Goal: Task Accomplishment & Management: Use online tool/utility

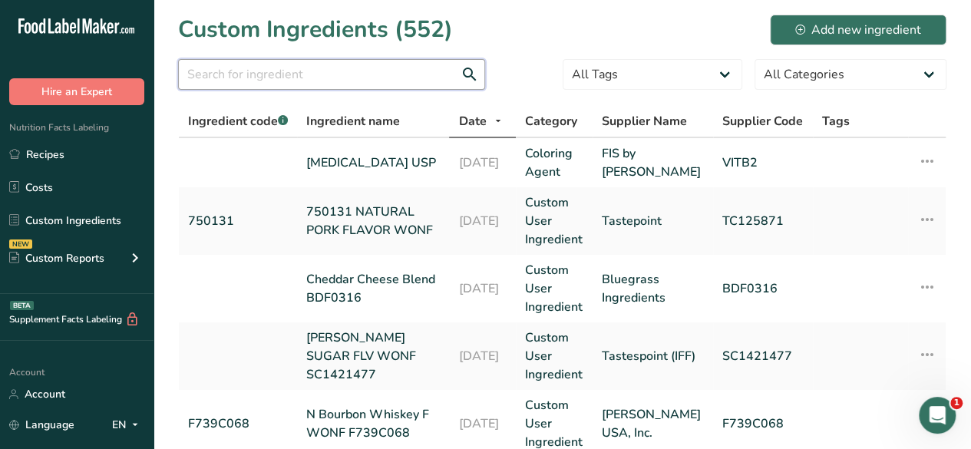
click at [255, 77] on input "text" at bounding box center [331, 74] width 307 height 31
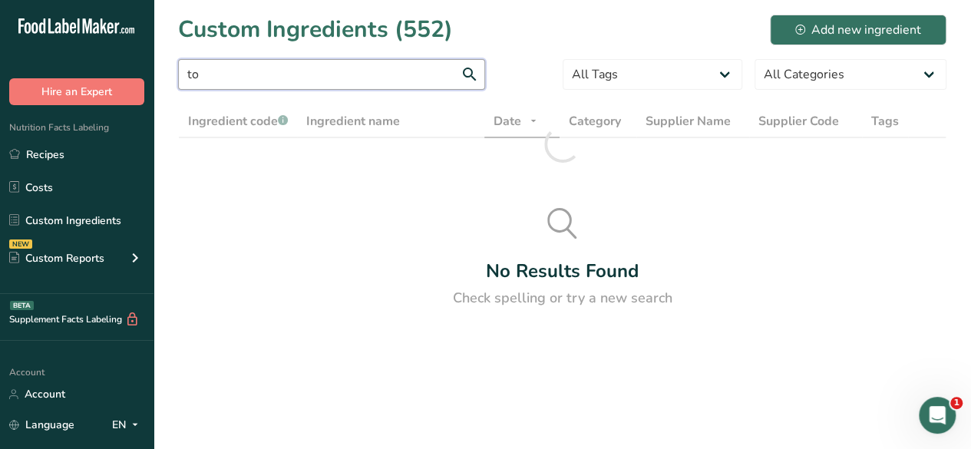
type input "t"
type input "7"
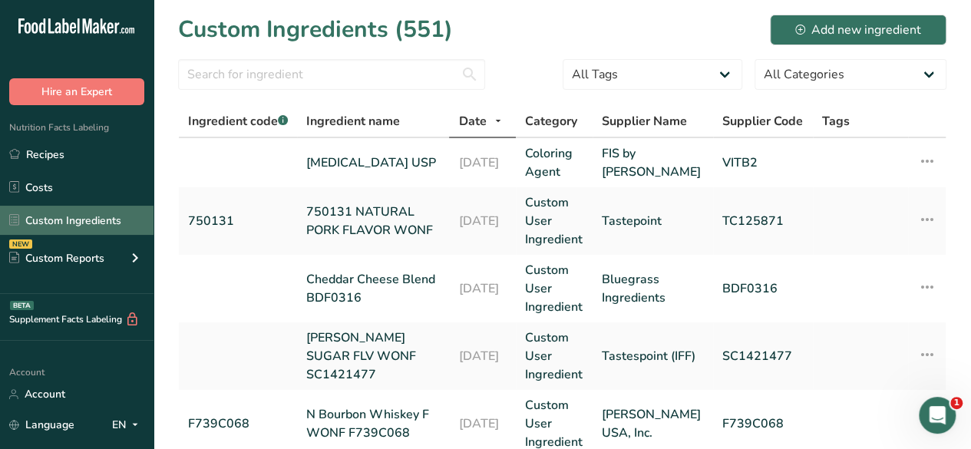
click at [107, 216] on link "Custom Ingredients" at bounding box center [77, 220] width 154 height 29
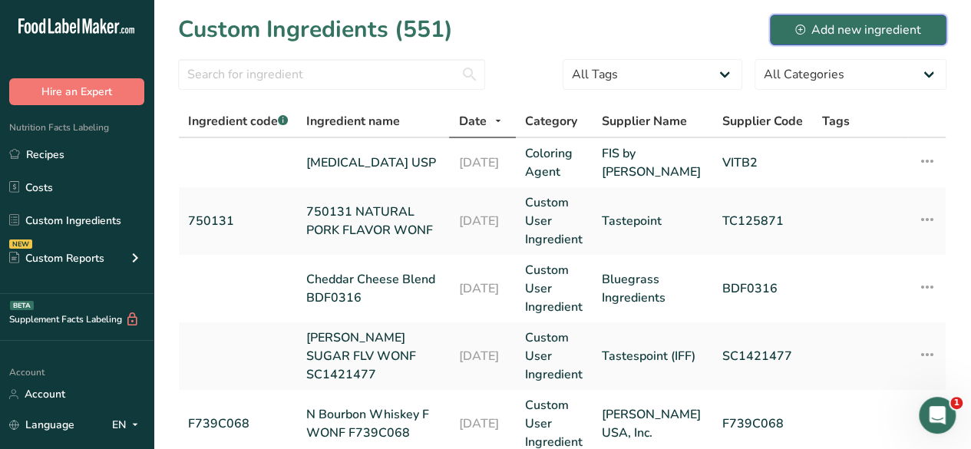
click at [796, 38] on div "Add new ingredient" at bounding box center [858, 30] width 126 height 18
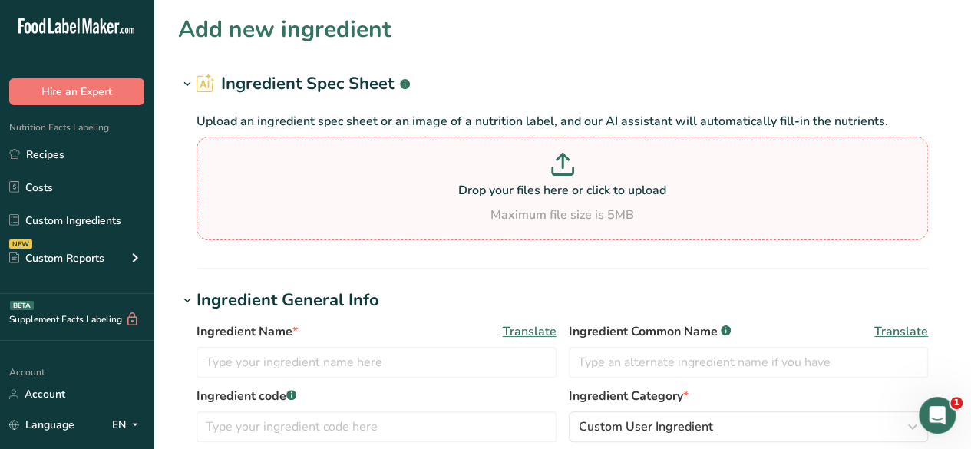
click at [514, 184] on p "Drop your files here or click to upload" at bounding box center [562, 190] width 724 height 18
click at [514, 184] on input "Drop your files here or click to upload Maximum file size is 5MB" at bounding box center [563, 189] width 732 height 104
type input "C:\fakepath\TDS Toravita 001.pdf"
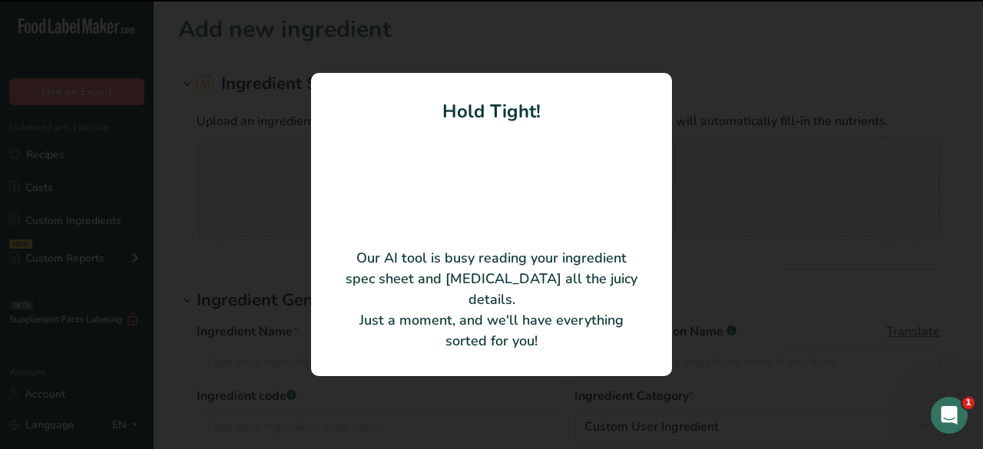
type input "Inactive Yeast (Torula)"
type input "Lallemand Bio-Ingredients"
type input "[PHONE_NUMBER]"
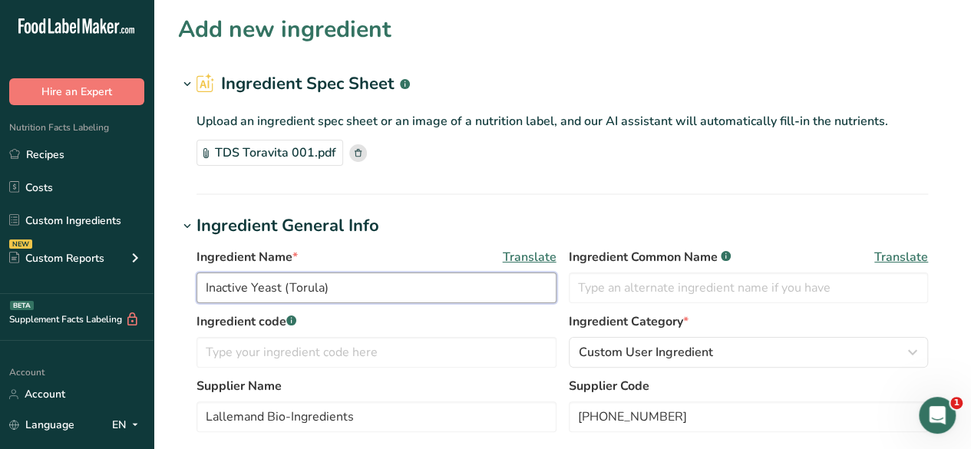
click at [204, 289] on input "Inactive Yeast (Torula)" at bounding box center [377, 288] width 360 height 31
drag, startPoint x: 367, startPoint y: 287, endPoint x: 322, endPoint y: 289, distance: 45.4
click at [322, 289] on input "Torula Inactive Yeast (Torula)" at bounding box center [377, 288] width 360 height 31
type input "Torula Inactive Yeast"
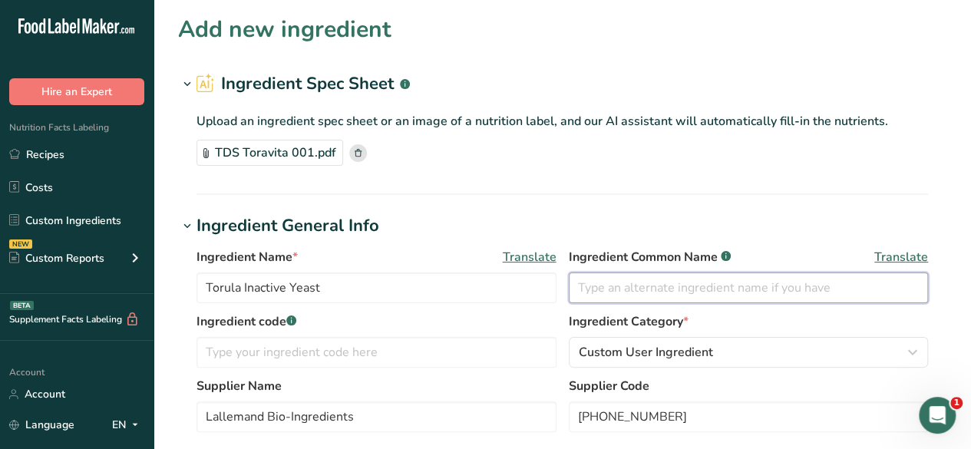
click at [600, 286] on input "text" at bounding box center [749, 288] width 360 height 31
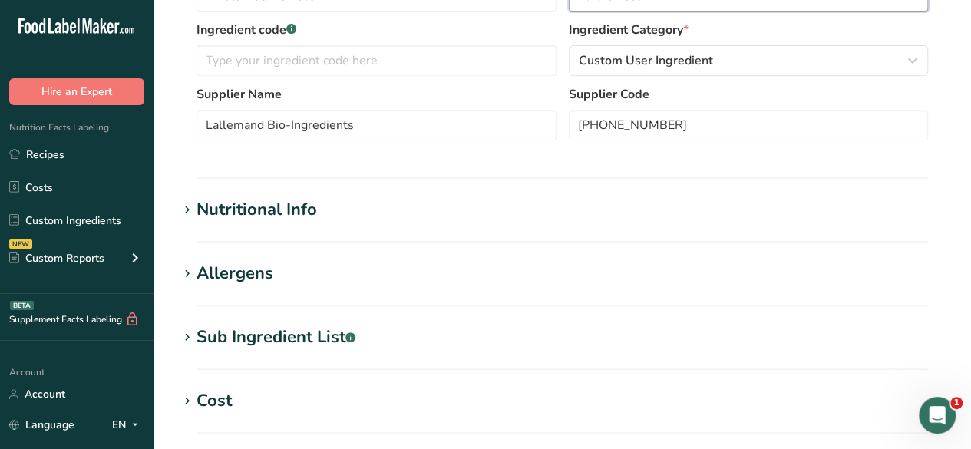
scroll to position [295, 0]
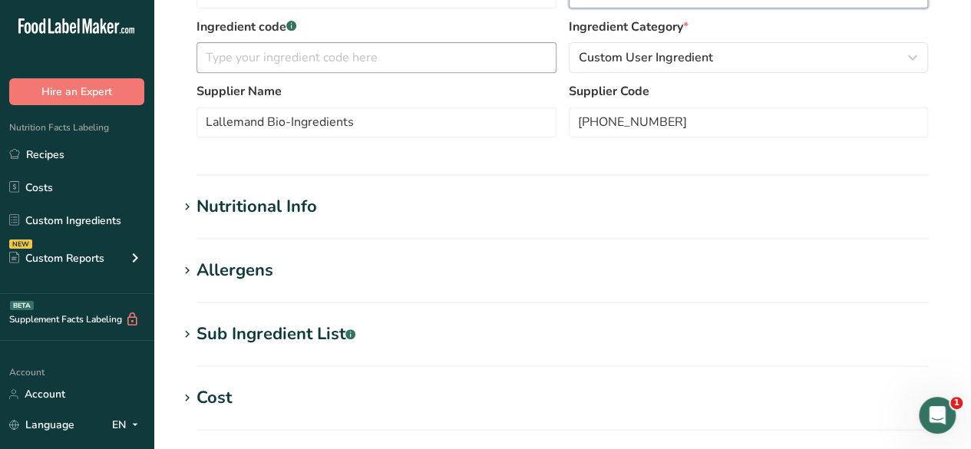
type input "Torula Yeast"
click at [353, 55] on input "text" at bounding box center [377, 57] width 360 height 31
type input "715925"
click at [512, 203] on h1 "Nutritional Info" at bounding box center [562, 206] width 769 height 25
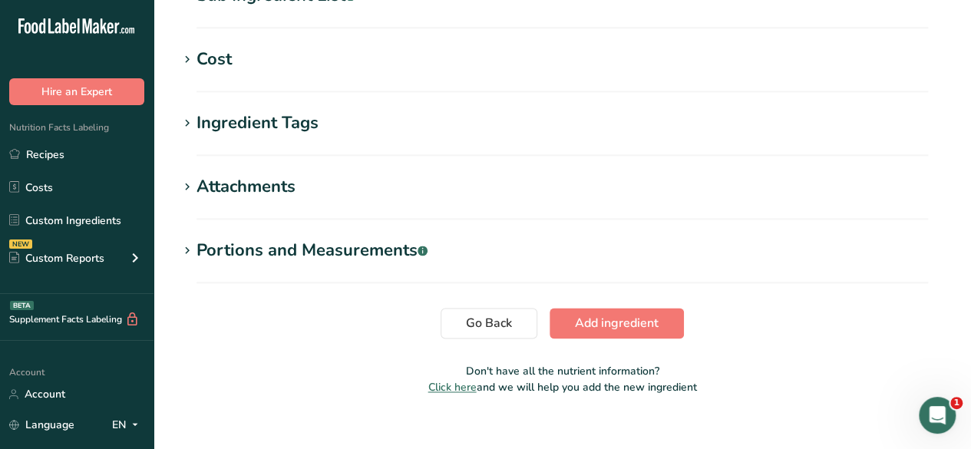
scroll to position [1008, 0]
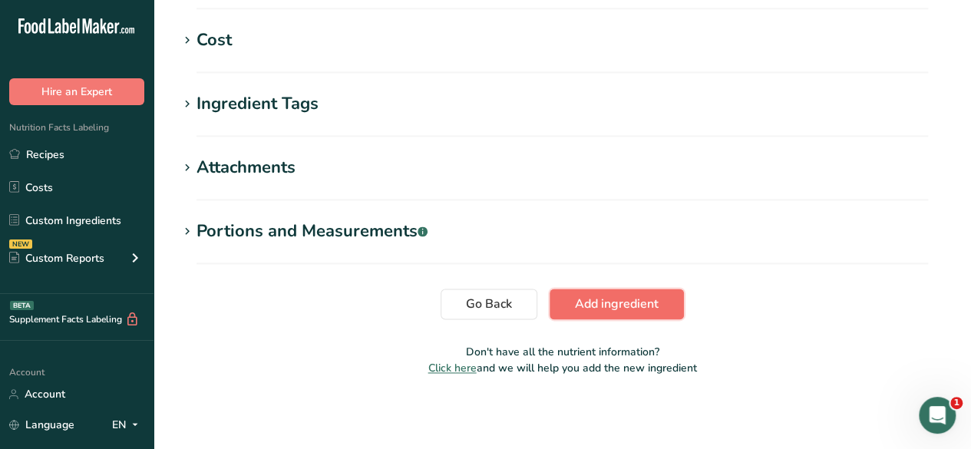
click at [649, 299] on span "Add ingredient" at bounding box center [617, 304] width 84 height 18
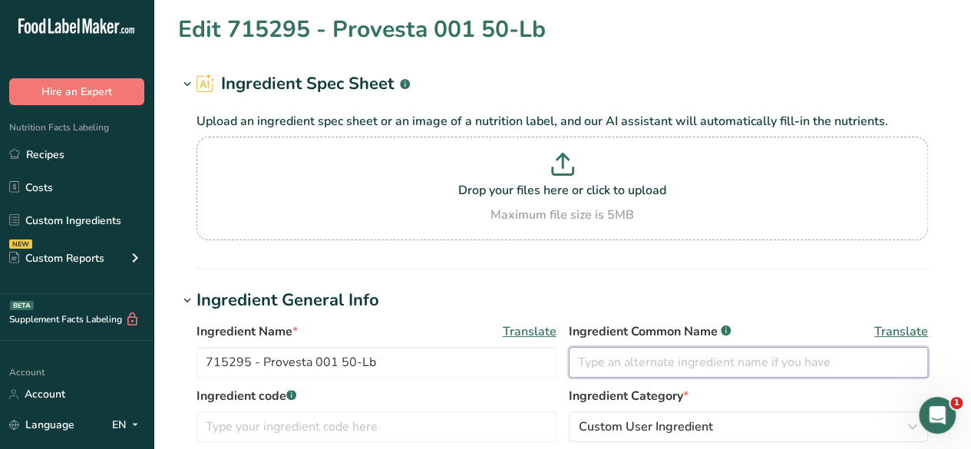
click at [648, 362] on input "text" at bounding box center [749, 362] width 360 height 31
type input "Torula Yeast"
click at [405, 369] on input "715295 - Provesta 001 50-Lb" at bounding box center [377, 362] width 360 height 31
drag, startPoint x: 405, startPoint y: 369, endPoint x: 263, endPoint y: 367, distance: 142.8
click at [263, 367] on input "715295 - Provesta 001 50-Lb" at bounding box center [377, 362] width 360 height 31
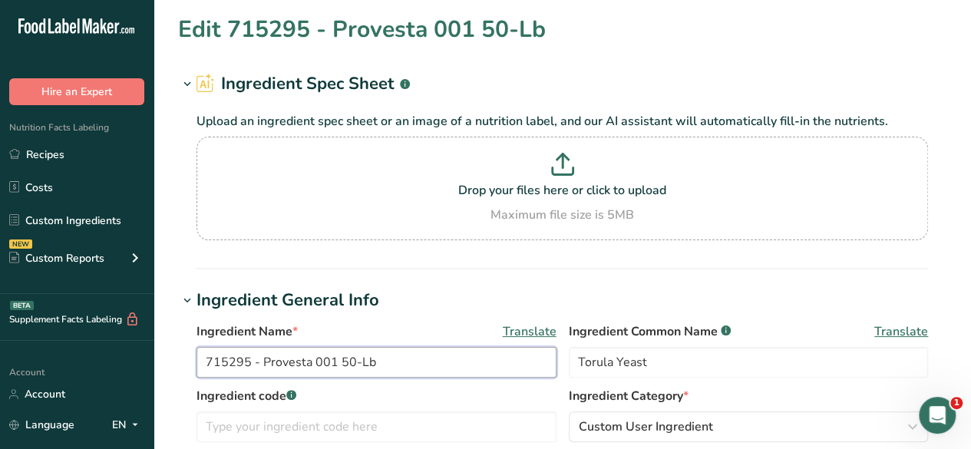
click at [456, 367] on input "715295 - Provesta 001 50-Lb" at bounding box center [377, 362] width 360 height 31
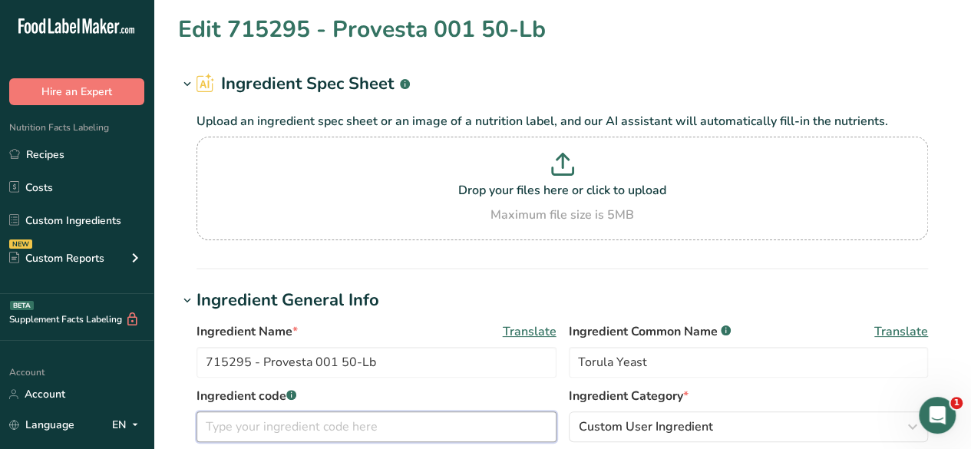
click at [473, 423] on input "text" at bounding box center [377, 427] width 360 height 31
type input "715295"
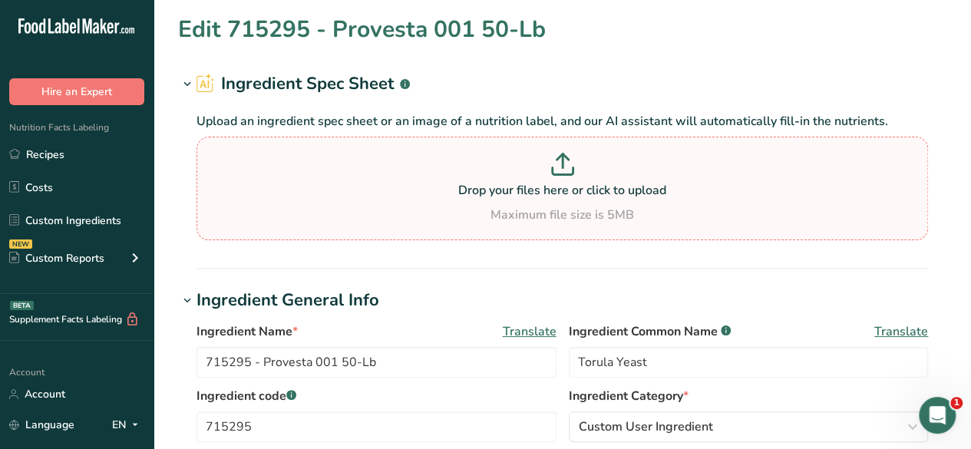
click at [604, 198] on p "Drop your files here or click to upload" at bounding box center [562, 190] width 724 height 18
click at [604, 198] on input "Drop your files here or click to upload Maximum file size is 5MB" at bounding box center [563, 189] width 732 height 104
type input "C:\fakepath\TDS Toravita 001.pdf"
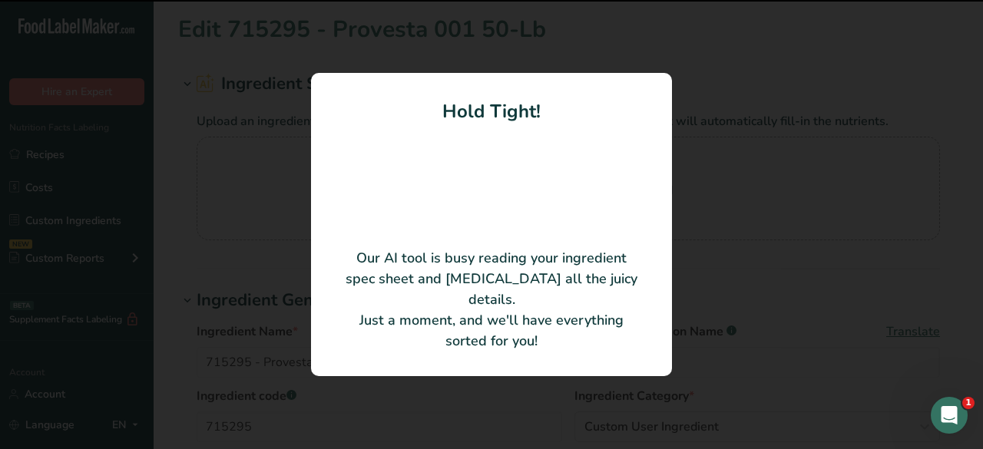
type input "Inactive Yeast (Torula)"
type input "[PHONE_NUMBER]"
type input "Lallemand Bio-Ingredients"
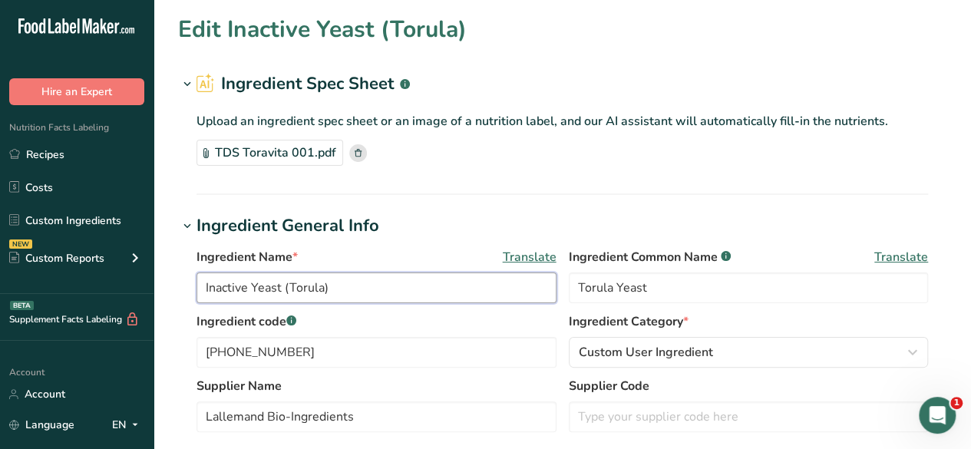
drag, startPoint x: 360, startPoint y: 291, endPoint x: 193, endPoint y: 286, distance: 166.7
click at [193, 286] on div "Ingredient Name * Translate Inactive Yeast (Torula) Ingredient Common Name .a-a…" at bounding box center [562, 345] width 769 height 212
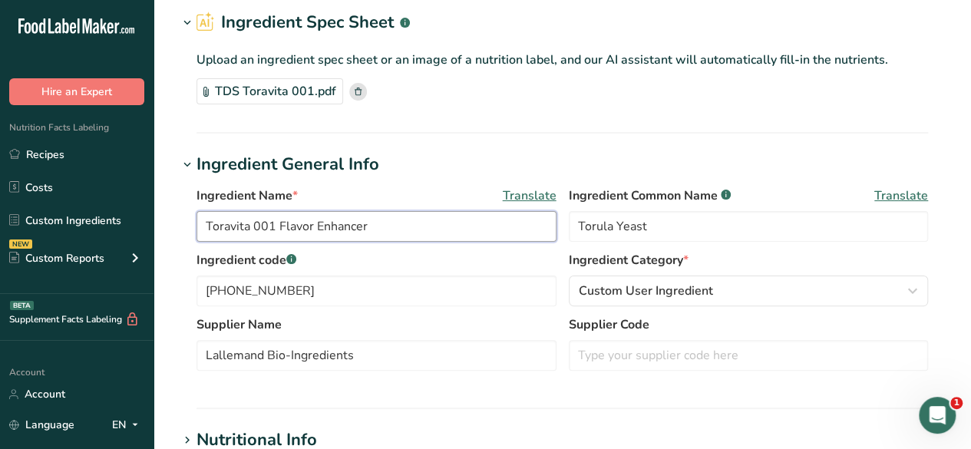
scroll to position [103, 0]
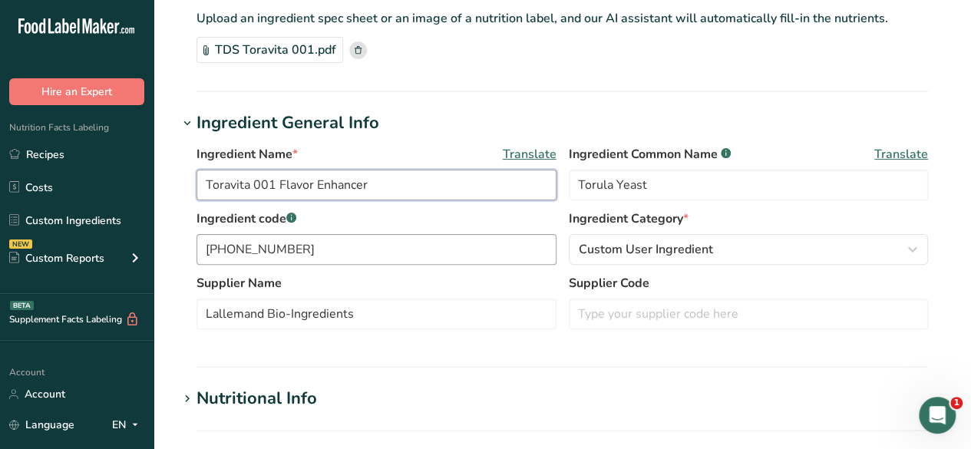
type input "Toravita 001 Flavor Enhancer"
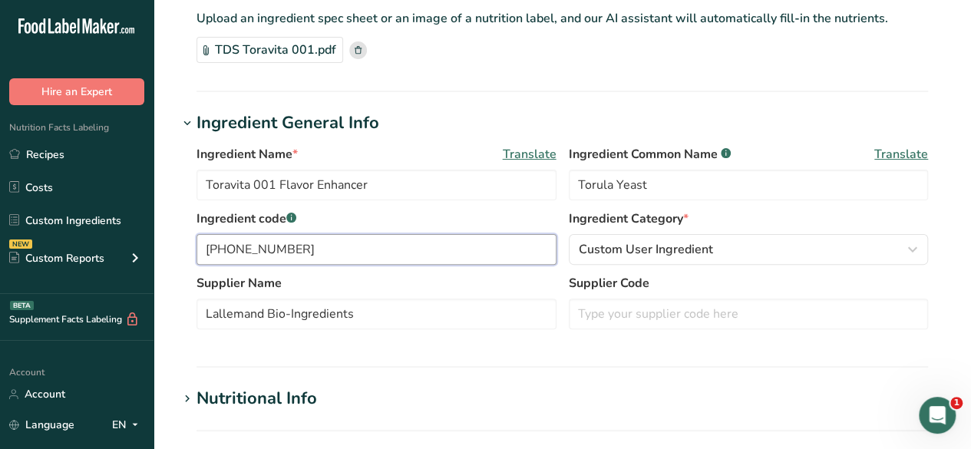
drag, startPoint x: 367, startPoint y: 250, endPoint x: 167, endPoint y: 244, distance: 200.5
click at [167, 244] on section "Edit Toravita 001 Flavor Enhancer Ingredient Spec Sheet .a-a{fill:#347362;}.b-a…" at bounding box center [563, 423] width 818 height 1053
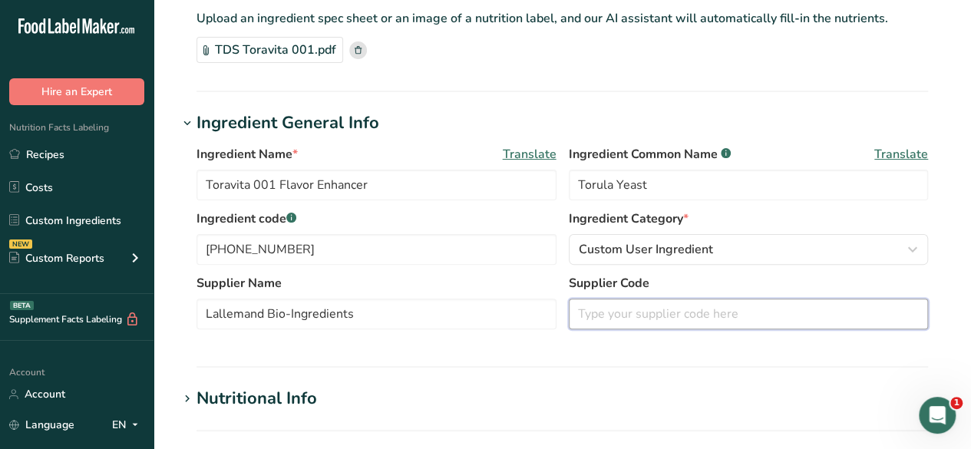
click at [762, 326] on input "text" at bounding box center [749, 314] width 360 height 31
paste input "[PHONE_NUMBER]"
type input "[PHONE_NUMBER]"
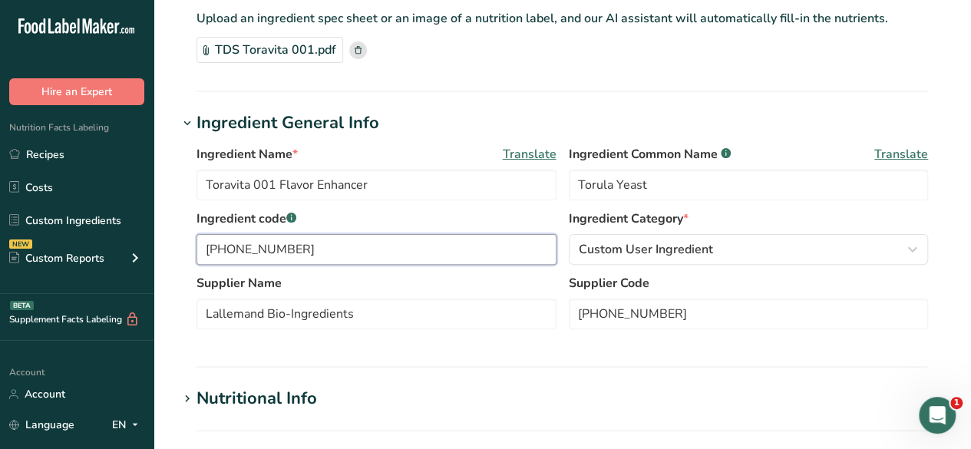
click at [326, 260] on input "[PHONE_NUMBER]" at bounding box center [377, 249] width 360 height 31
drag, startPoint x: 324, startPoint y: 250, endPoint x: 169, endPoint y: 260, distance: 155.4
click at [169, 260] on section "Edit Toravita 001 Flavor Enhancer Ingredient Spec Sheet .a-a{fill:#347362;}.b-a…" at bounding box center [563, 423] width 818 height 1053
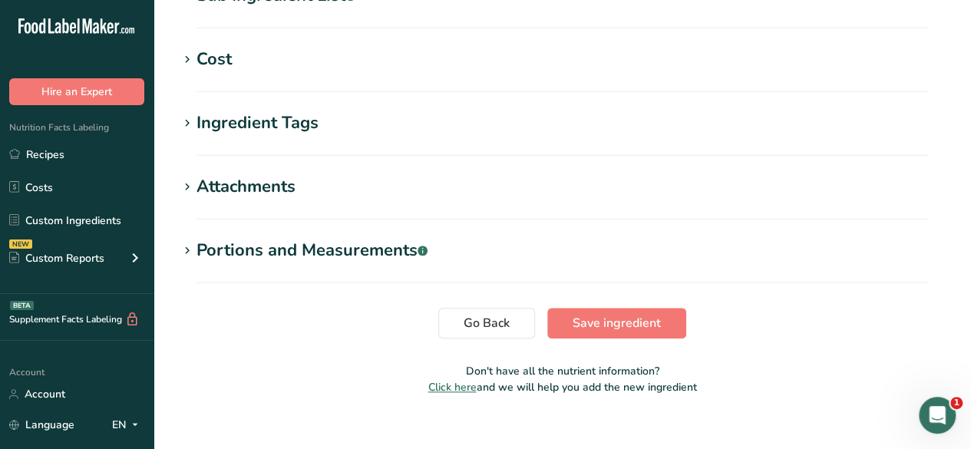
scroll to position [653, 0]
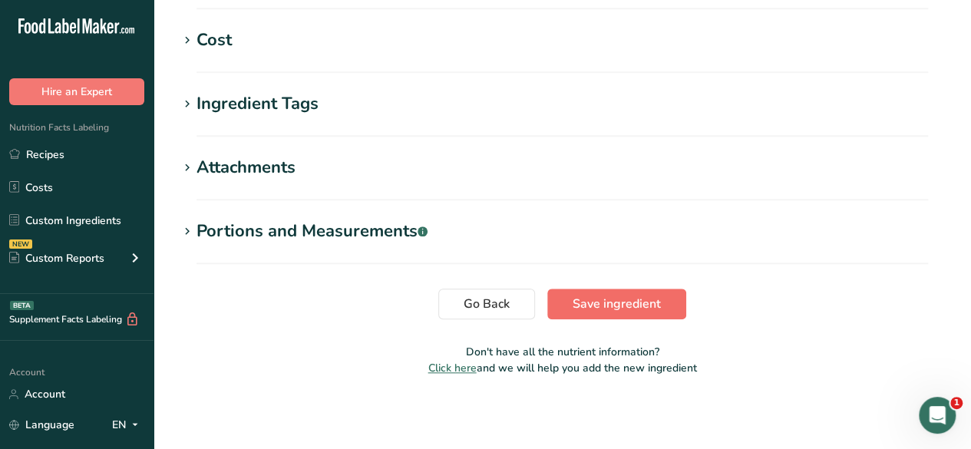
type input "715295 (1110139)"
click at [625, 306] on span "Save ingredient" at bounding box center [617, 304] width 88 height 18
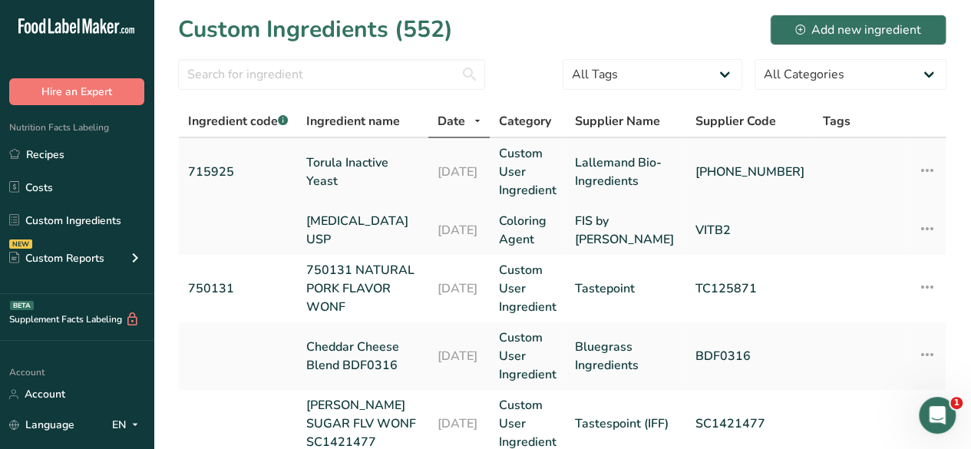
click at [924, 184] on icon at bounding box center [927, 171] width 18 height 28
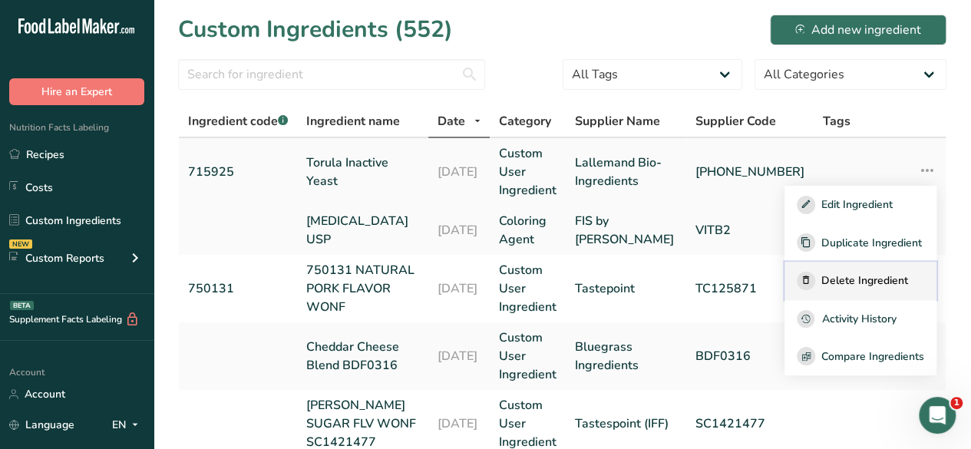
click at [866, 300] on button "Delete Ingredient" at bounding box center [861, 281] width 152 height 38
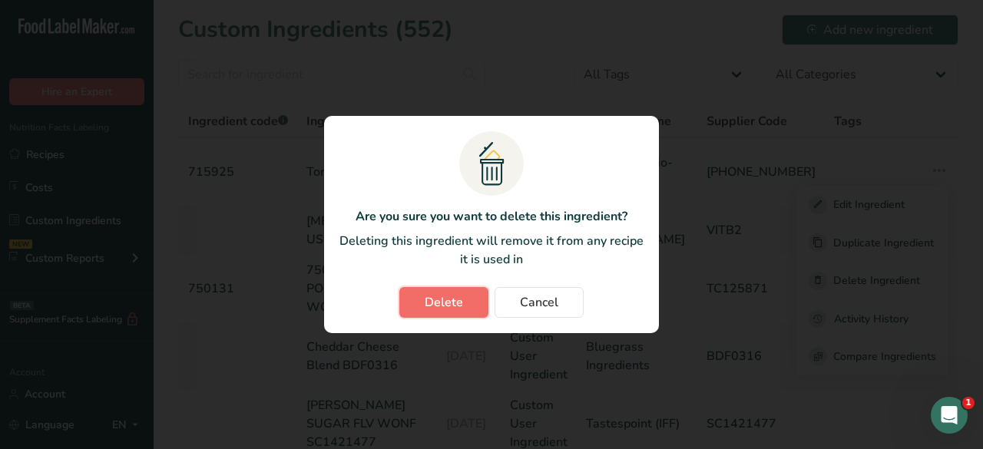
click at [465, 301] on button "Delete" at bounding box center [443, 302] width 89 height 31
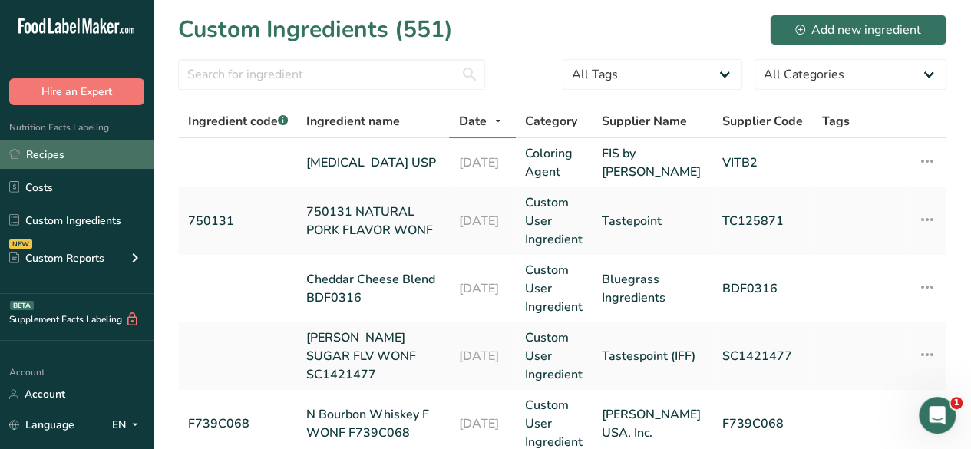
click at [71, 155] on link "Recipes" at bounding box center [77, 154] width 154 height 29
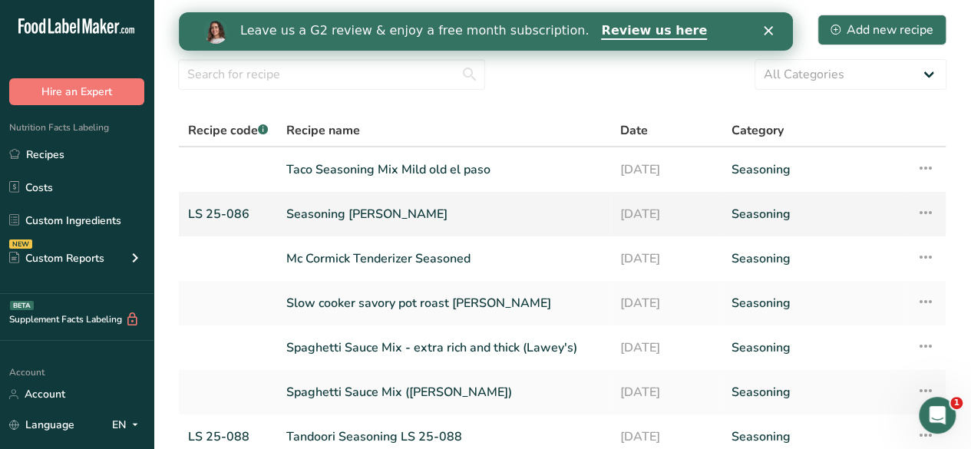
click at [302, 207] on link "Seasoning [PERSON_NAME]" at bounding box center [444, 214] width 316 height 32
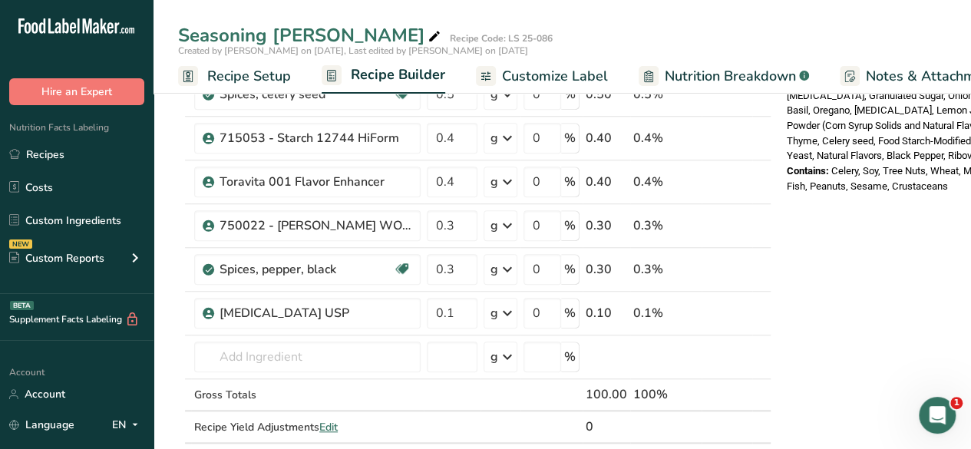
scroll to position [580, 0]
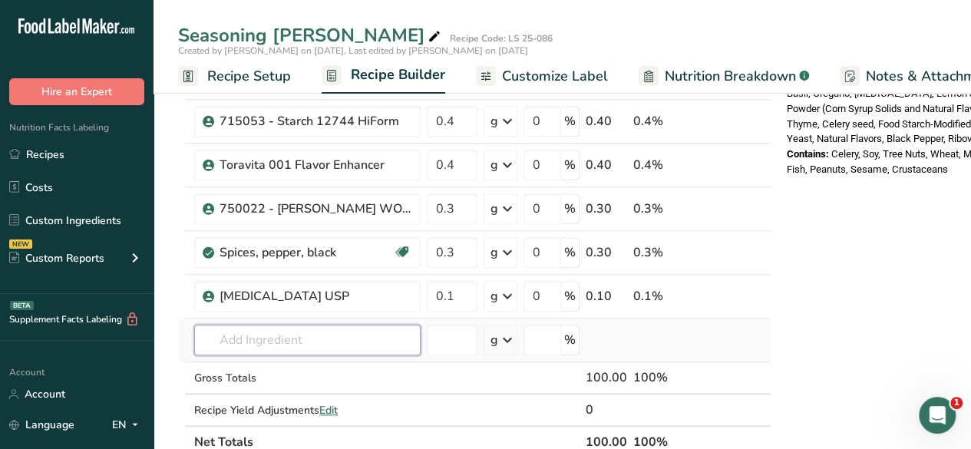
click at [322, 348] on input "text" at bounding box center [307, 340] width 227 height 31
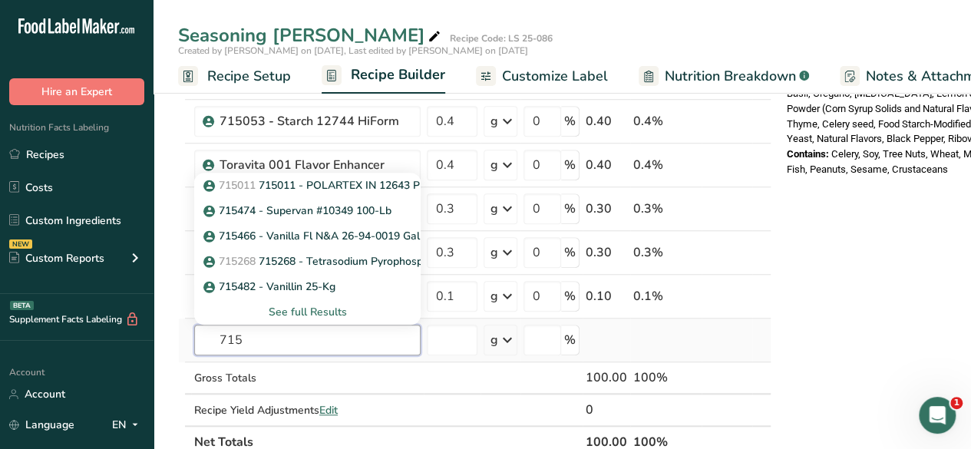
type input "715"
click at [316, 170] on div "715011 715011 - POLARTEX IN 12643 PREGL STRCH 50LBBG NGM 715474 - Supervan #103…" at bounding box center [307, 247] width 227 height 155
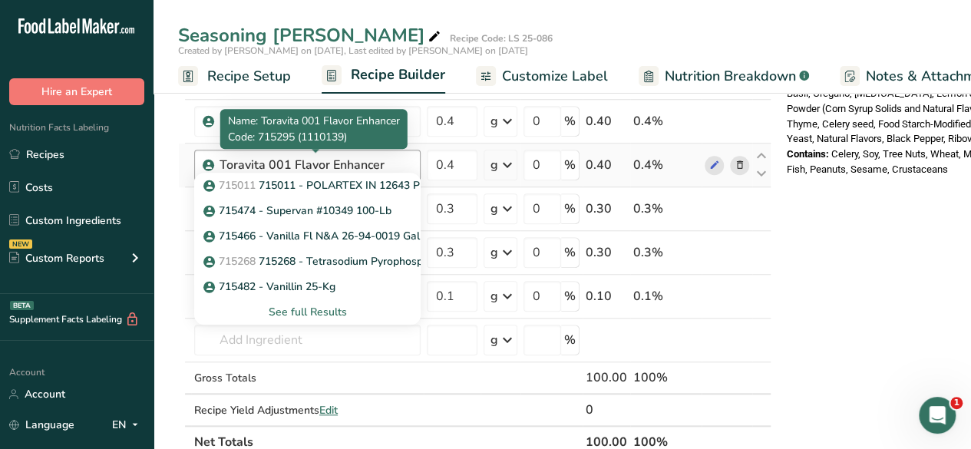
click at [306, 164] on div "Toravita 001 Flavor Enhancer" at bounding box center [316, 165] width 192 height 18
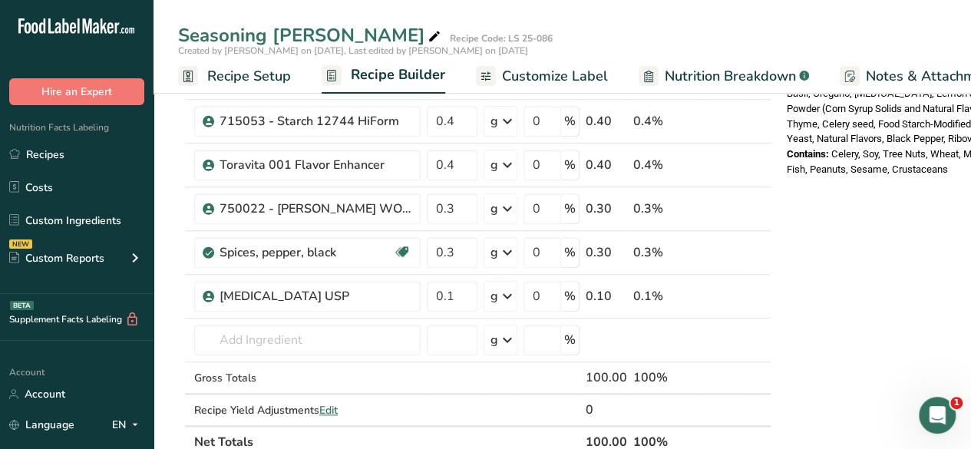
click at [921, 227] on div "Nutrition Facts About 1 Serving Per Container Serving Size 100g Amount Per Serv…" at bounding box center [904, 280] width 246 height 1513
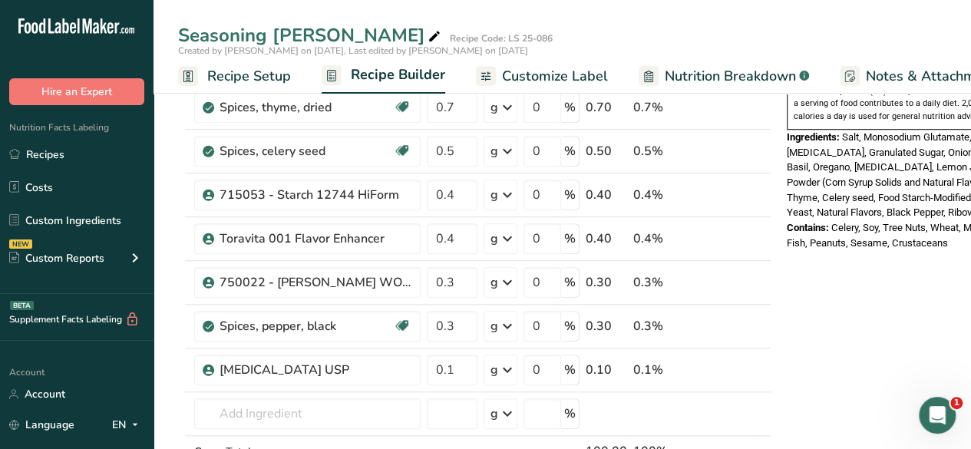
scroll to position [476, 0]
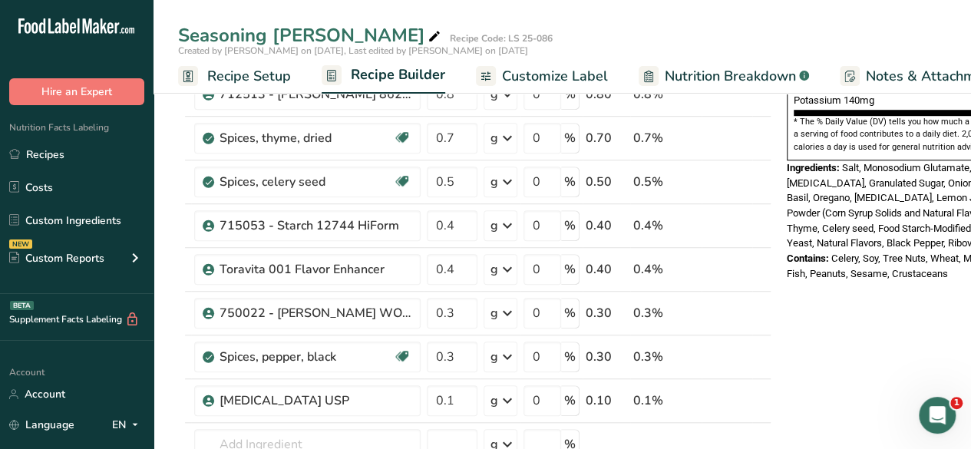
click at [561, 81] on span "Customize Label" at bounding box center [555, 76] width 106 height 21
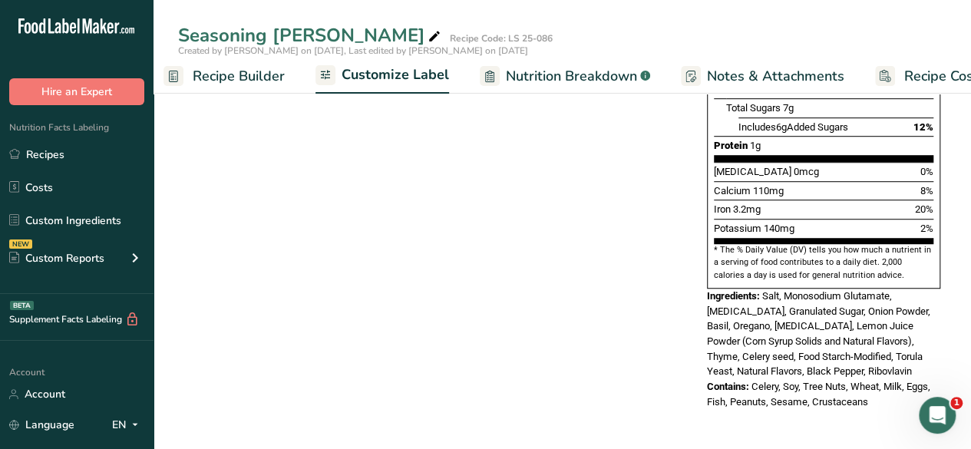
scroll to position [414, 0]
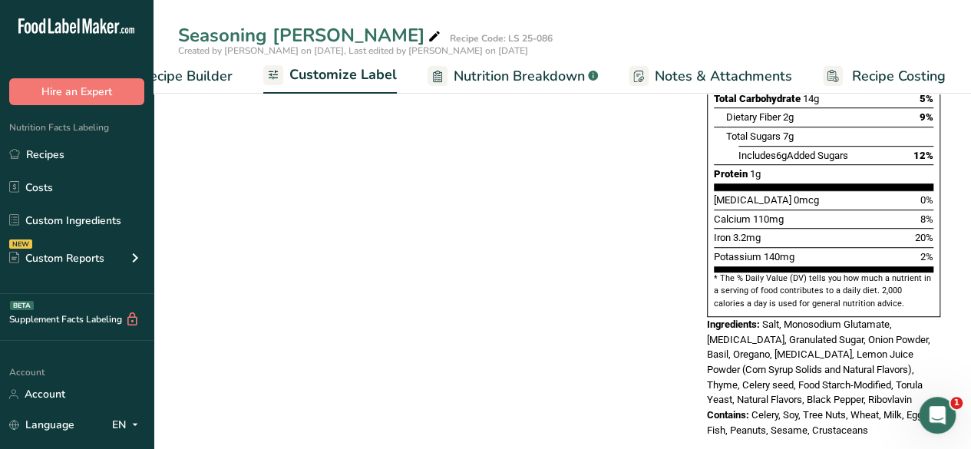
click at [332, 68] on span "Customize Label" at bounding box center [342, 74] width 107 height 21
click at [448, 181] on div "Choose your label style Standard FDA label USA (FDA) Standard FDA label Tabular…" at bounding box center [562, 114] width 769 height 677
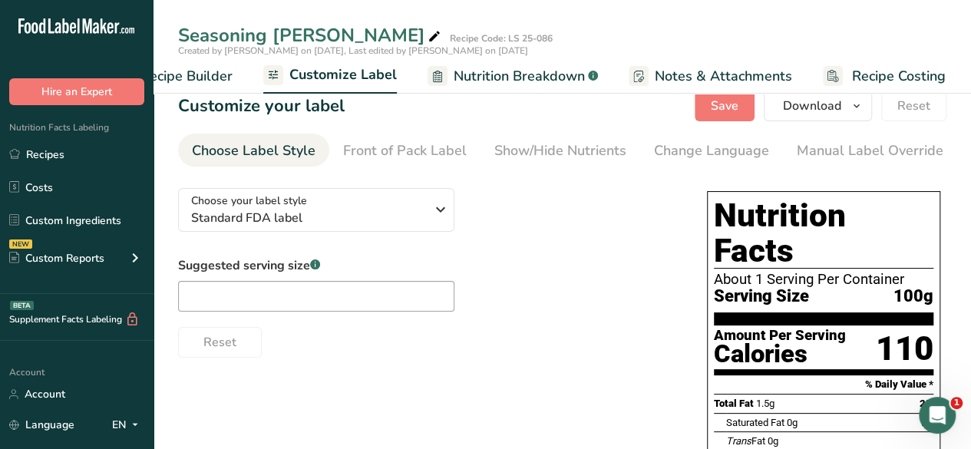
scroll to position [0, 0]
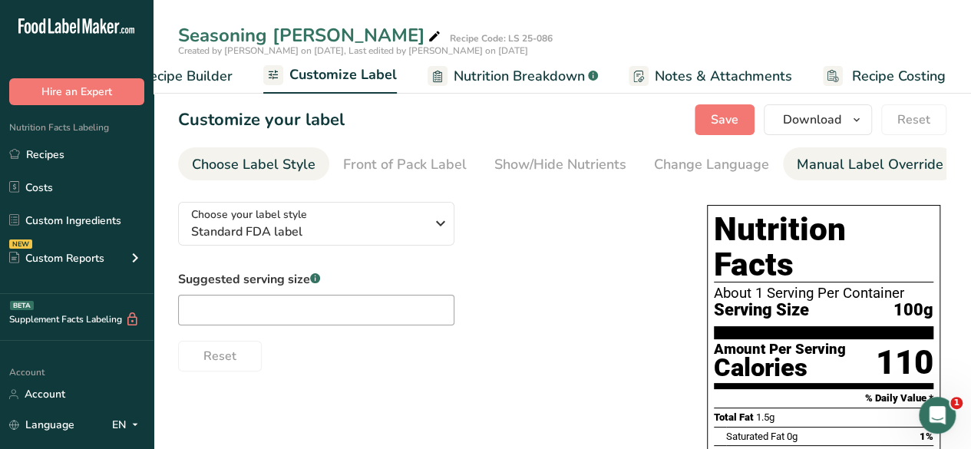
click at [824, 167] on div "Manual Label Override" at bounding box center [870, 164] width 147 height 21
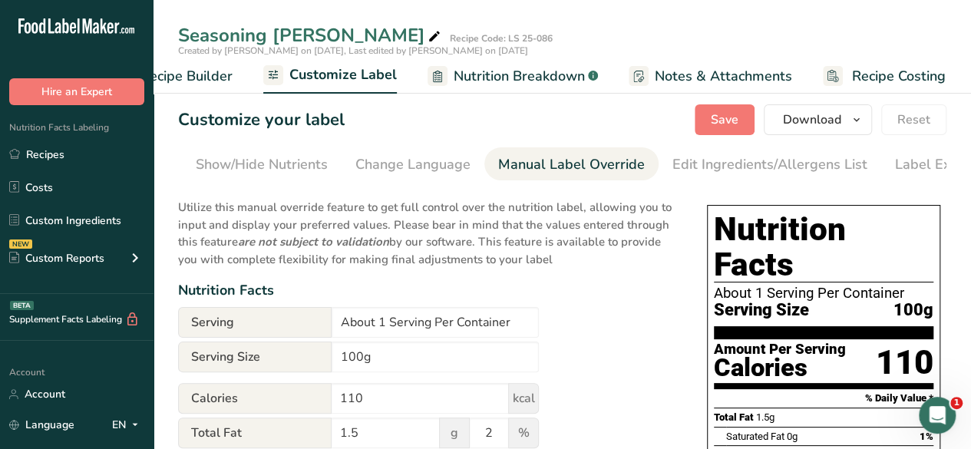
scroll to position [0, 347]
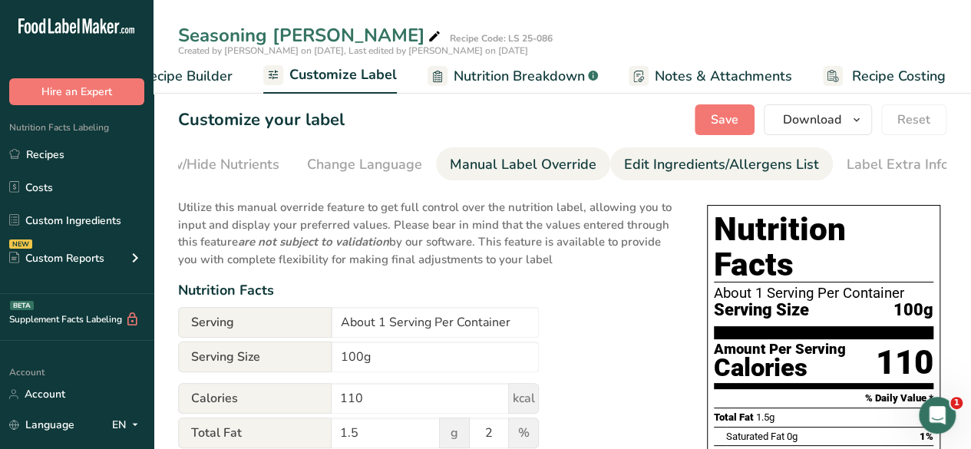
click at [772, 164] on div "Edit Ingredients/Allergens List" at bounding box center [721, 164] width 195 height 21
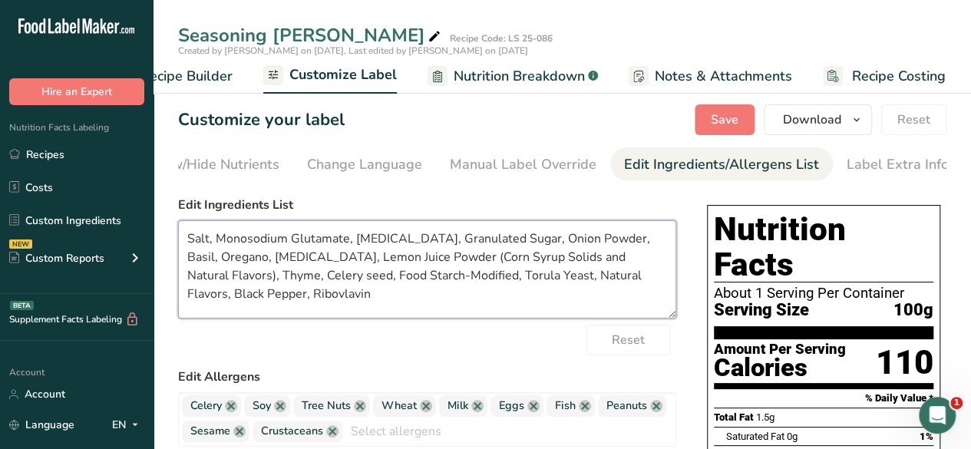
drag, startPoint x: 416, startPoint y: 243, endPoint x: 481, endPoint y: 243, distance: 64.5
click at [481, 243] on textarea "Salt, Monosodium Glutamate, [MEDICAL_DATA], Granulated Sugar, Onion Powder, Bas…" at bounding box center [427, 269] width 498 height 98
drag, startPoint x: 487, startPoint y: 240, endPoint x: 533, endPoint y: 243, distance: 46.2
click at [533, 243] on textarea "Salt, Monosodium Glutamate, [MEDICAL_DATA], Sugar, Onion Powder, Basil, Oregano…" at bounding box center [427, 269] width 498 height 98
drag, startPoint x: 493, startPoint y: 244, endPoint x: 573, endPoint y: 241, distance: 79.9
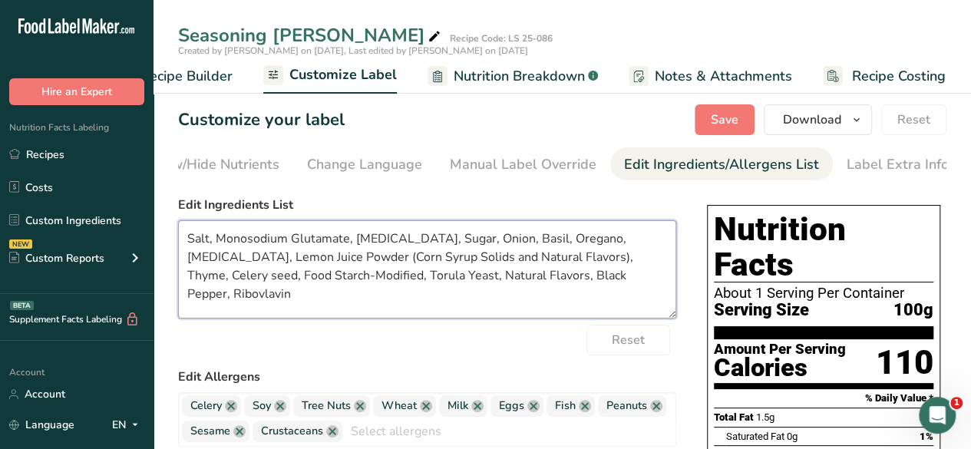
click at [573, 241] on textarea "Salt, Monosodium Glutamate, [MEDICAL_DATA], Sugar, Onion, Basil, Oregano, [MEDI…" at bounding box center [427, 269] width 498 height 98
drag, startPoint x: 534, startPoint y: 245, endPoint x: 608, endPoint y: 240, distance: 73.9
click at [608, 240] on textarea "Salt, Monosodium Glutamate, [MEDICAL_DATA], Sugar, Onion, Spices, [MEDICAL_DATA…" at bounding box center [427, 269] width 498 height 98
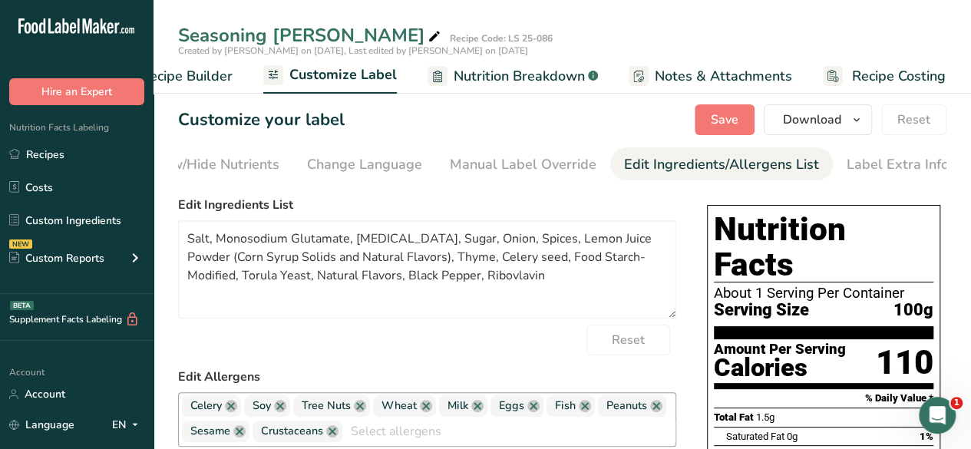
click at [622, 411] on span "Peanuts" at bounding box center [627, 406] width 41 height 17
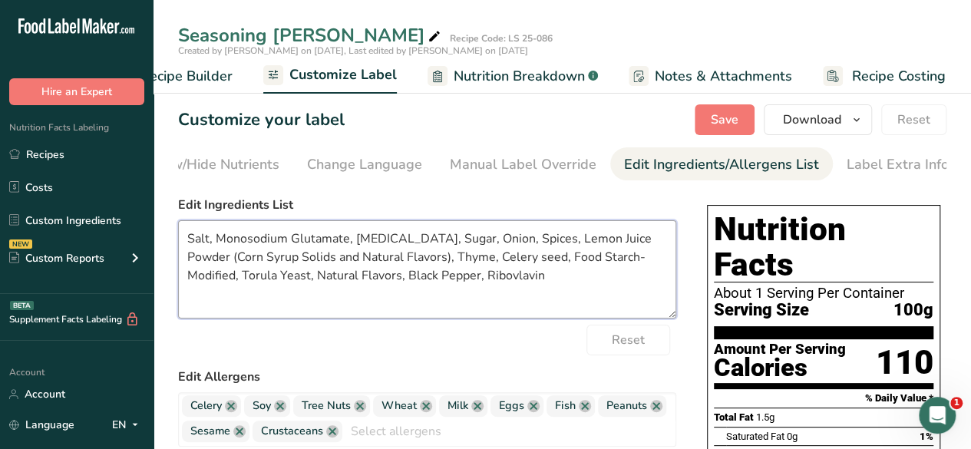
drag, startPoint x: 416, startPoint y: 275, endPoint x: 402, endPoint y: 260, distance: 20.1
click at [402, 260] on textarea "Salt, Monosodium Glutamate, [MEDICAL_DATA], Sugar, Onion, Spices, Lemon Juice P…" at bounding box center [427, 269] width 498 height 98
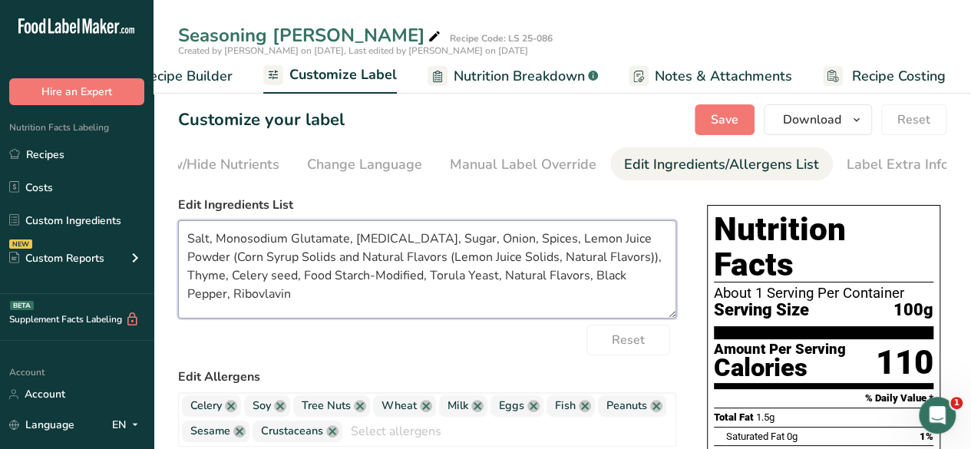
drag, startPoint x: 619, startPoint y: 256, endPoint x: 258, endPoint y: 282, distance: 361.8
click at [258, 282] on textarea "Salt, Monosodium Glutamate, [MEDICAL_DATA], Sugar, Onion, Spices, Lemon Juice P…" at bounding box center [427, 269] width 498 height 98
drag, startPoint x: 253, startPoint y: 279, endPoint x: 306, endPoint y: 280, distance: 52.2
click at [306, 280] on textarea "Salt, Monosodium Glutamate, [MEDICAL_DATA], Sugar, Onion, Spices, Lemon Juice P…" at bounding box center [427, 269] width 498 height 98
drag, startPoint x: 425, startPoint y: 278, endPoint x: 501, endPoint y: 277, distance: 75.3
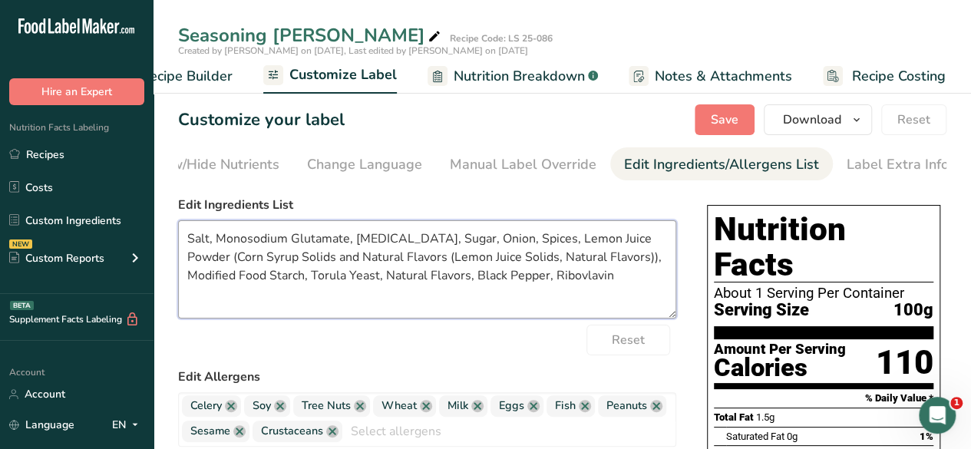
click at [501, 277] on textarea "Salt, Monosodium Glutamate, [MEDICAL_DATA], Sugar, Onion, Spices, Lemon Juice P…" at bounding box center [427, 269] width 498 height 98
click at [468, 282] on textarea "Salt, Monosodium Glutamate, [MEDICAL_DATA], Sugar, Onion, Spices, Lemon Juice P…" at bounding box center [427, 269] width 498 height 98
click at [454, 282] on textarea "Salt, Monosodium Glutamate, [MEDICAL_DATA], Sugar, Onion, Spices, Lemon Juice P…" at bounding box center [427, 269] width 498 height 98
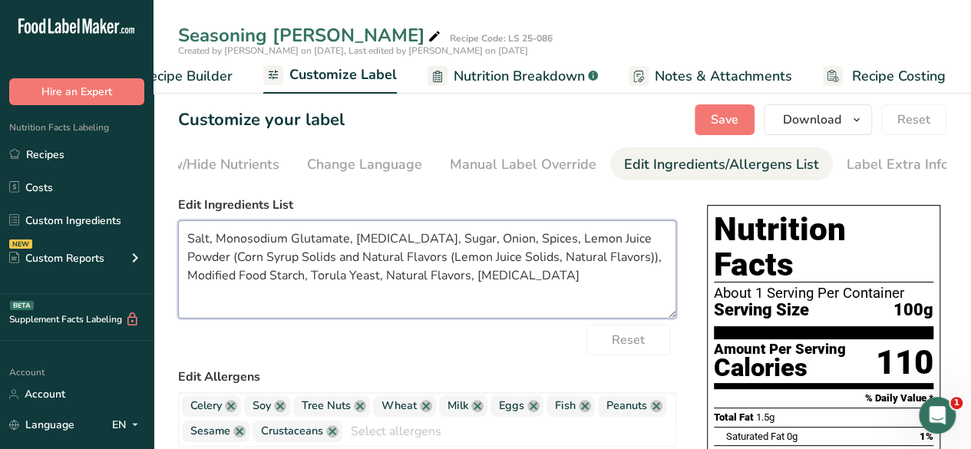
click at [504, 283] on textarea "Salt, Monosodium Glutamate, [MEDICAL_DATA], Sugar, Onion, Spices, Lemon Juice P…" at bounding box center [427, 269] width 498 height 98
type textarea "Salt, Monosodium Glutamate, [MEDICAL_DATA], Sugar, Onion, Spices, Lemon Juice P…"
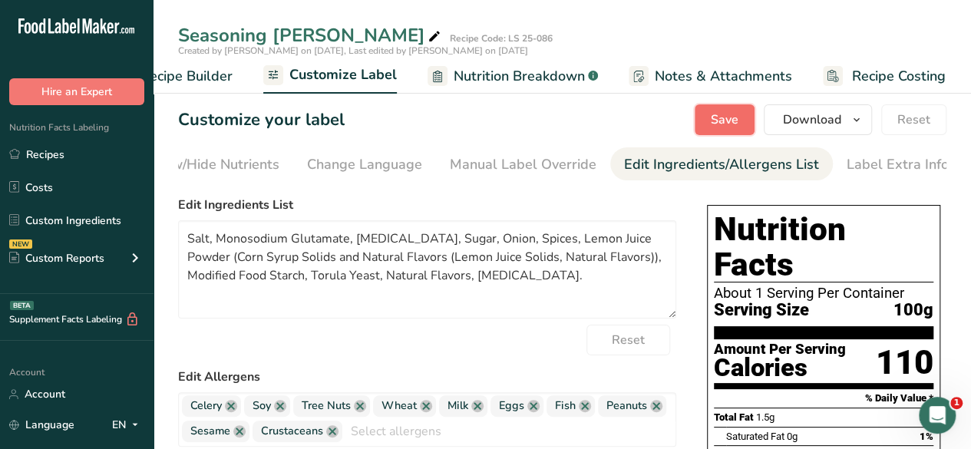
click at [721, 109] on button "Save" at bounding box center [725, 119] width 60 height 31
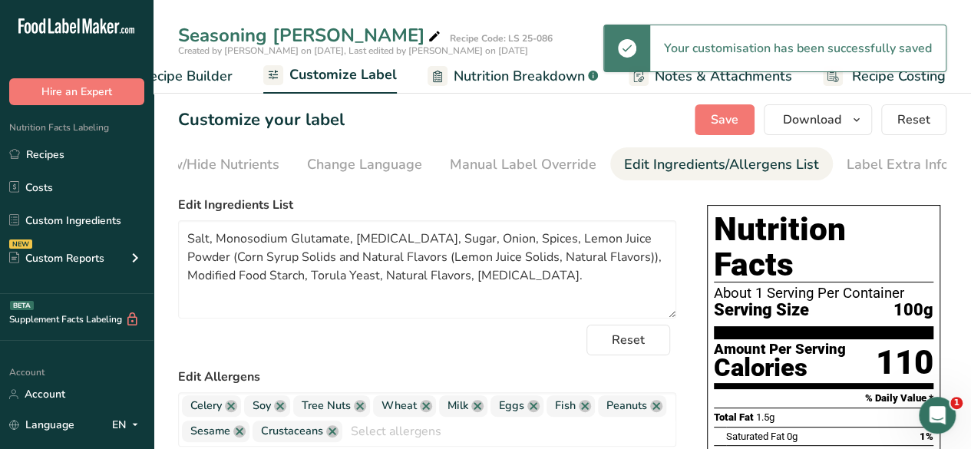
click at [196, 74] on span "Recipe Builder" at bounding box center [187, 76] width 92 height 21
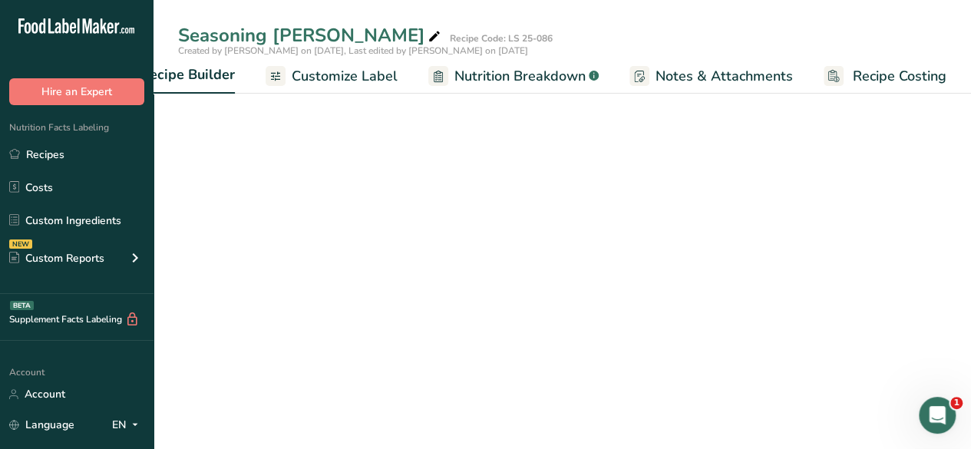
scroll to position [0, 148]
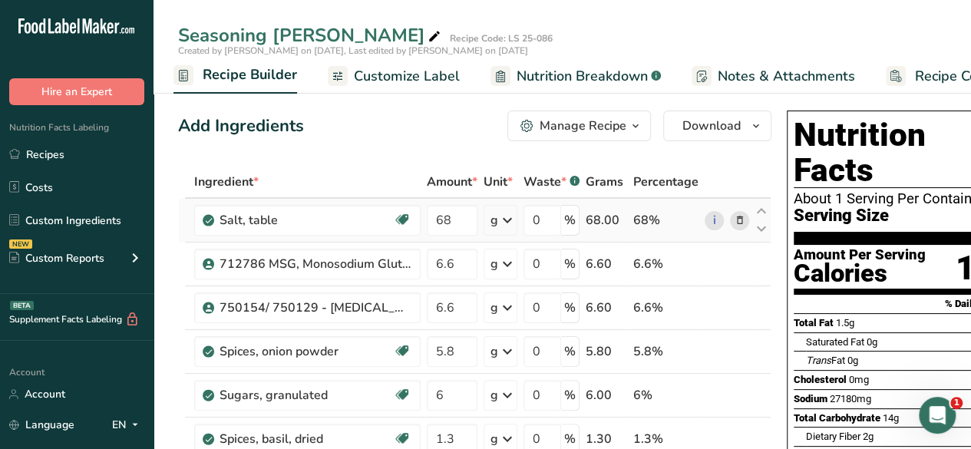
click at [588, 202] on td "68.00" at bounding box center [607, 221] width 48 height 44
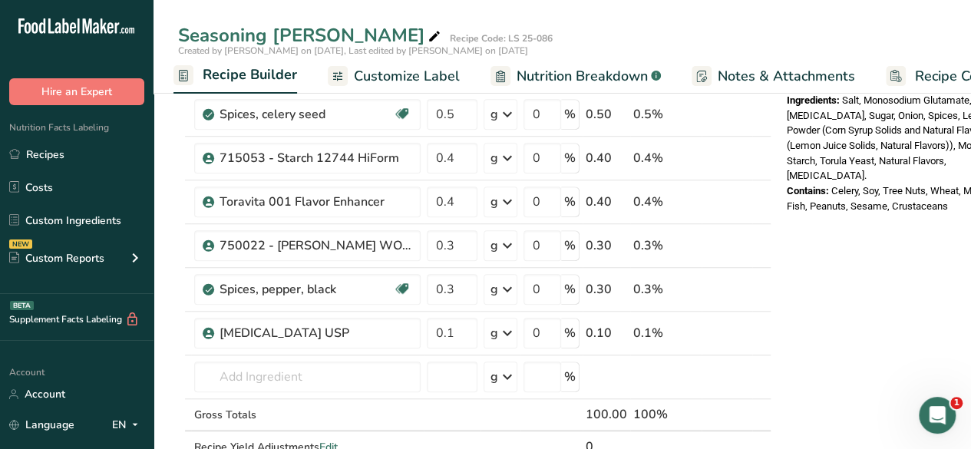
scroll to position [570, 0]
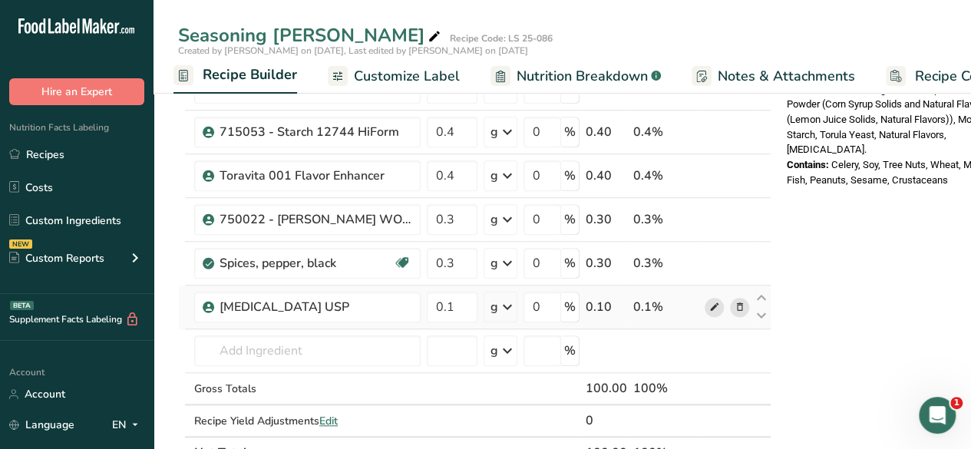
click at [709, 302] on icon at bounding box center [714, 307] width 11 height 16
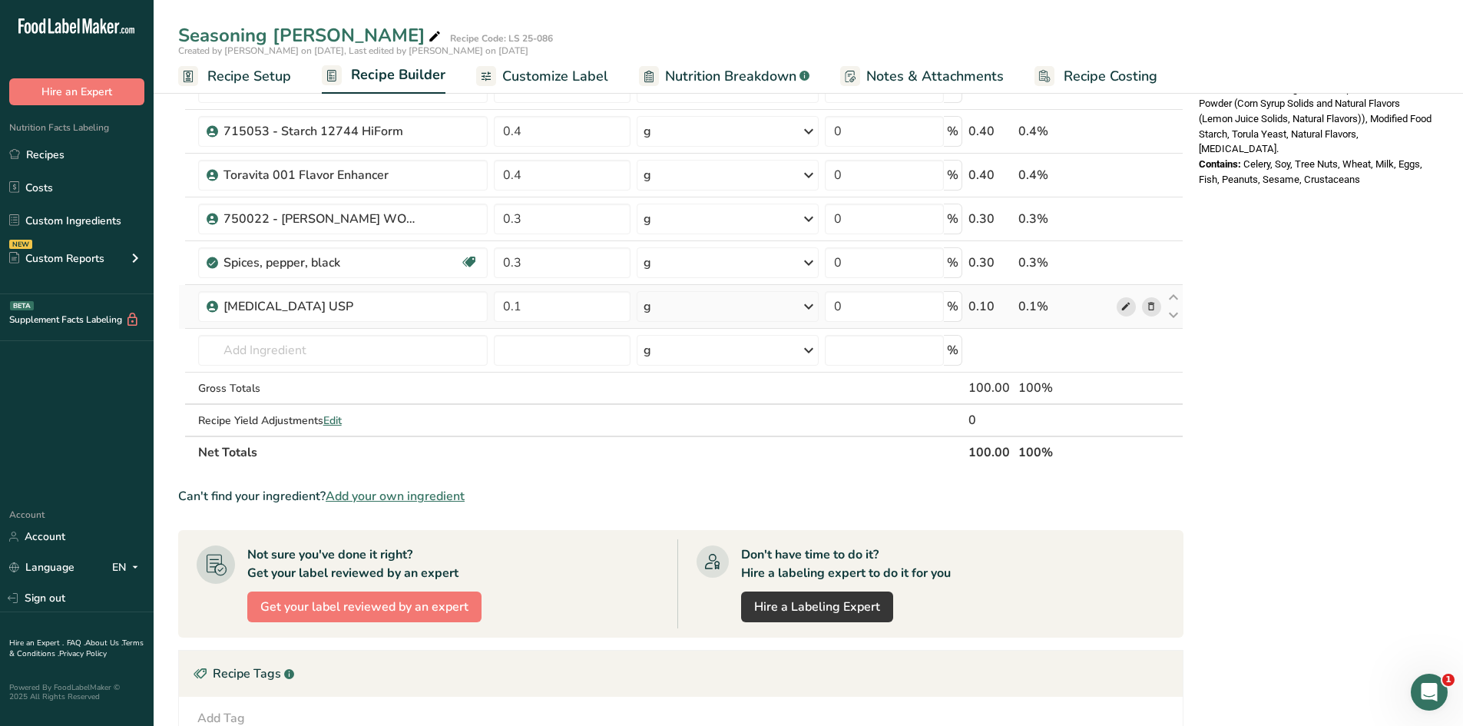
scroll to position [0, 0]
drag, startPoint x: 1457, startPoint y: 316, endPoint x: 1447, endPoint y: 210, distance: 107.2
click at [971, 210] on section "Add Ingredients Manage Recipe Delete Recipe Duplicate Recipe Scale Recipe Save …" at bounding box center [808, 272] width 1309 height 1527
click at [567, 81] on span "Customize Label" at bounding box center [555, 76] width 106 height 21
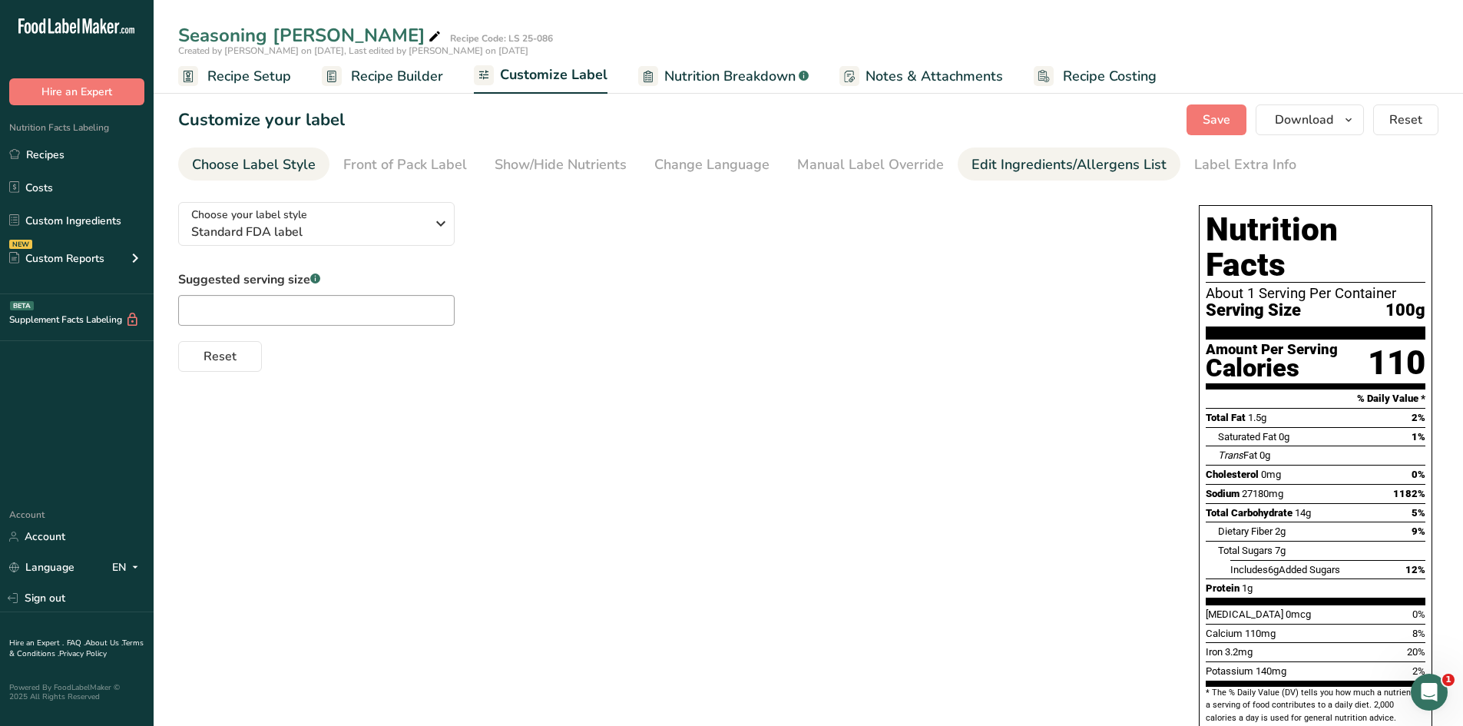
click at [971, 166] on div "Edit Ingredients/Allergens List" at bounding box center [1068, 164] width 195 height 21
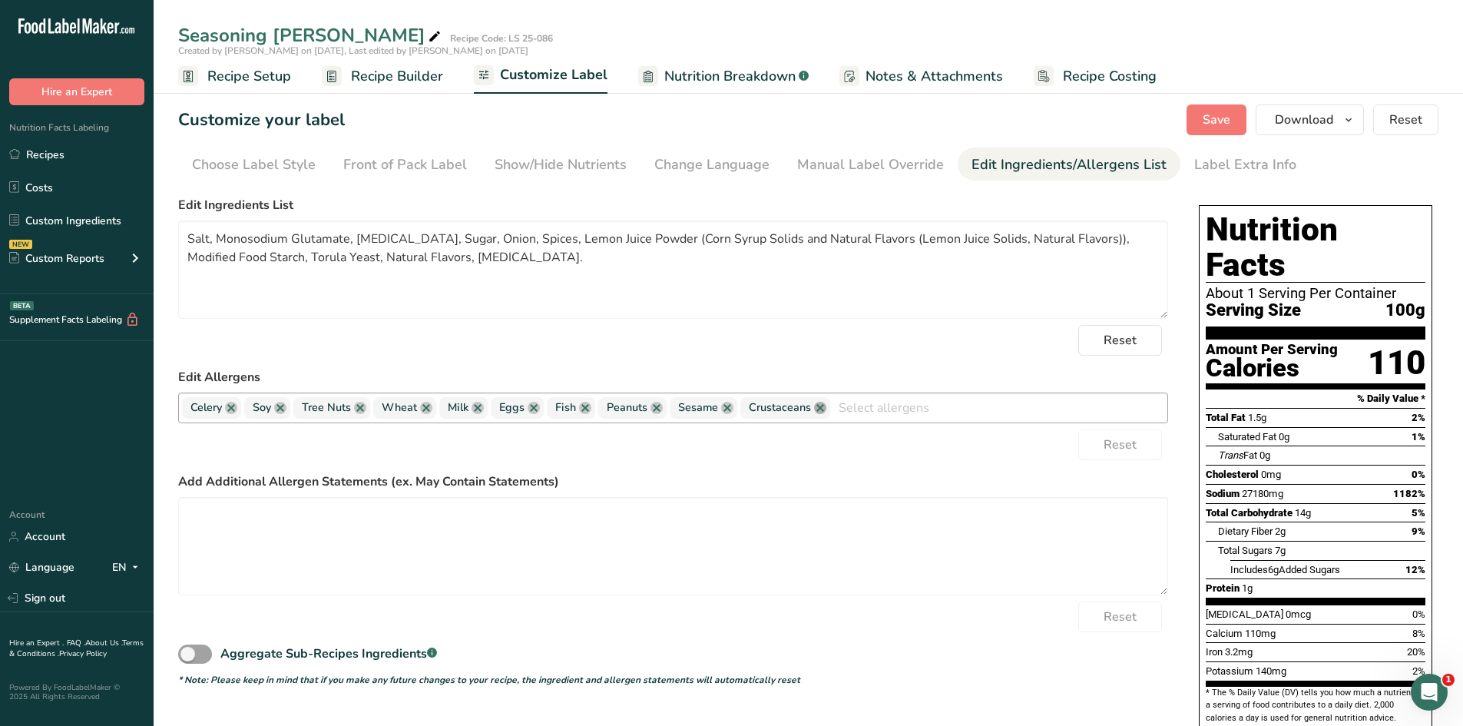
click at [815, 408] on link at bounding box center [820, 408] width 12 height 12
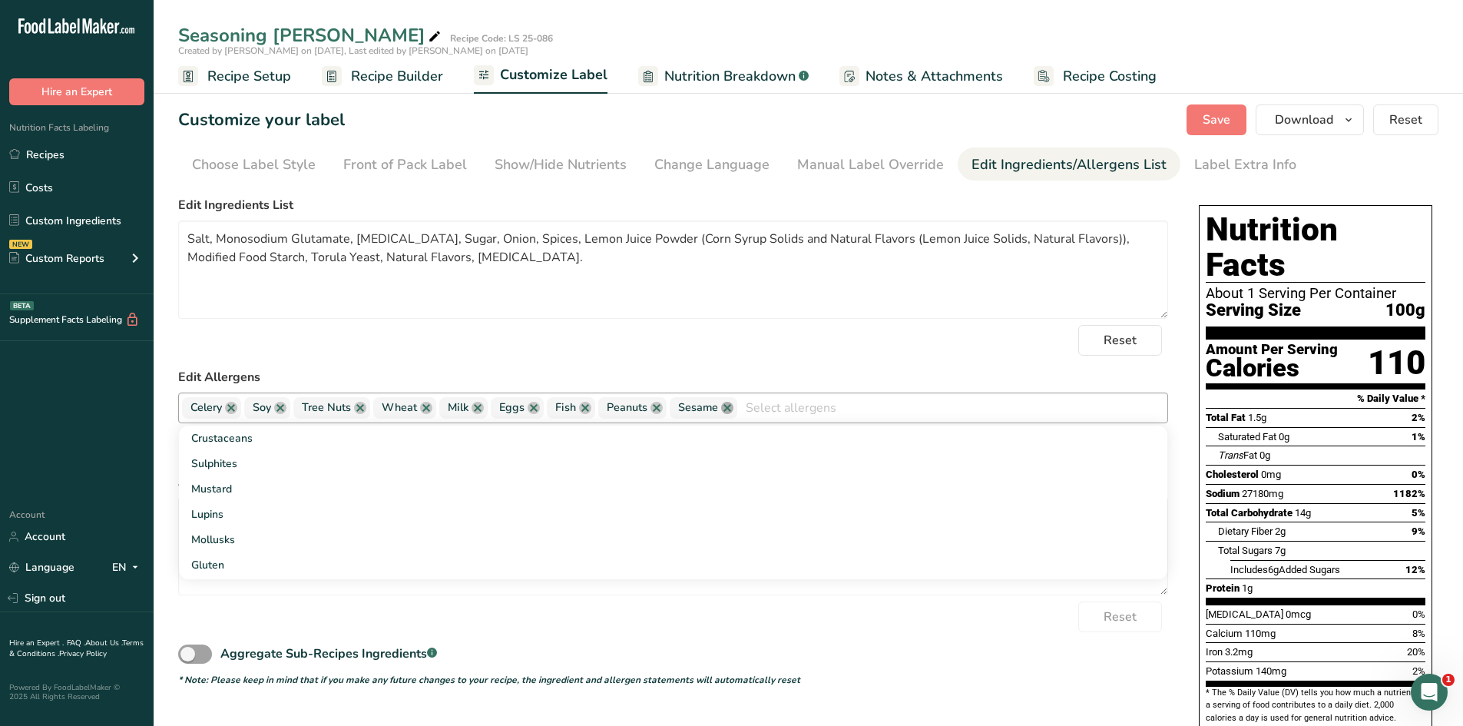
click at [729, 411] on link at bounding box center [727, 408] width 12 height 12
click at [656, 403] on link at bounding box center [656, 408] width 12 height 12
click at [583, 408] on link at bounding box center [585, 408] width 12 height 12
click at [534, 407] on link at bounding box center [533, 408] width 12 height 12
click at [481, 410] on link at bounding box center [477, 408] width 12 height 12
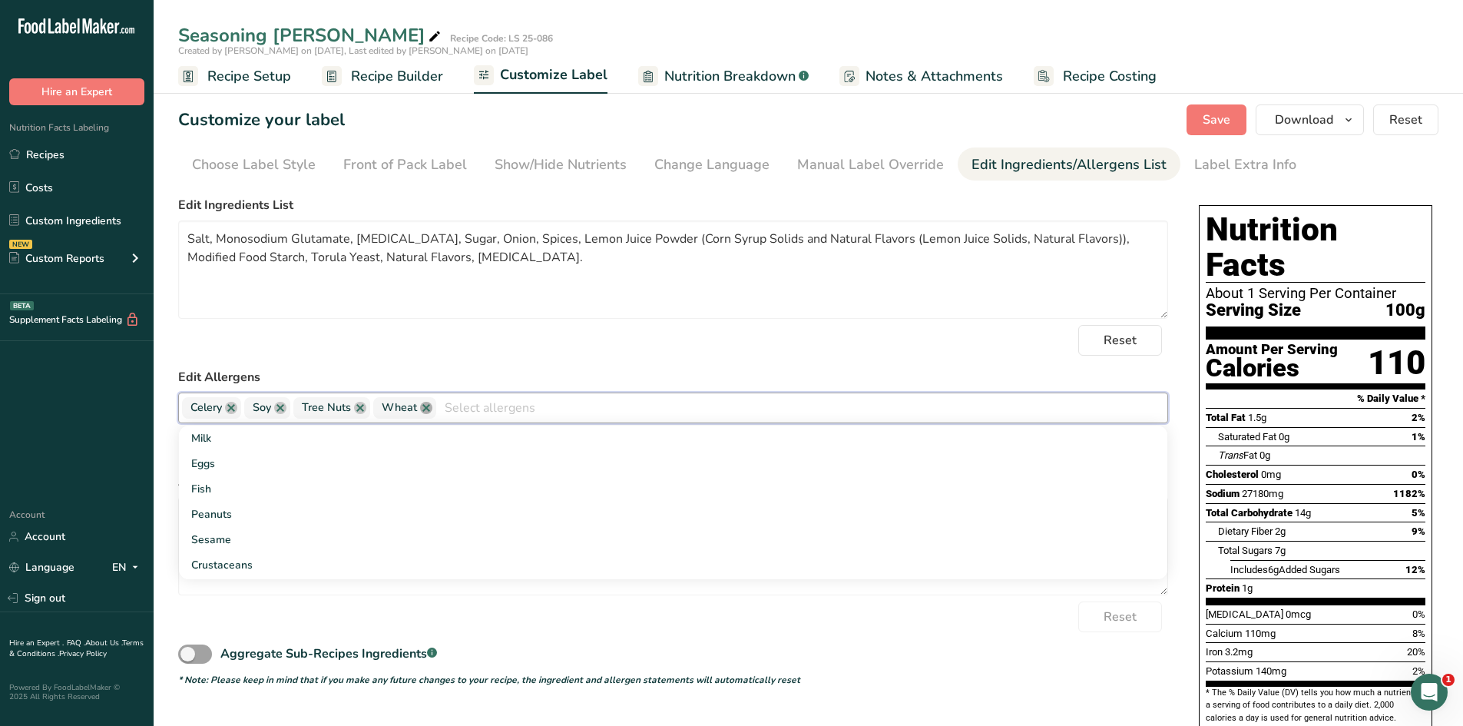
click at [432, 412] on link at bounding box center [426, 408] width 12 height 12
click at [356, 406] on link at bounding box center [360, 408] width 12 height 12
click at [279, 410] on link at bounding box center [280, 408] width 12 height 12
click at [230, 409] on link at bounding box center [231, 408] width 12 height 12
click at [971, 121] on span "Save" at bounding box center [1216, 120] width 28 height 18
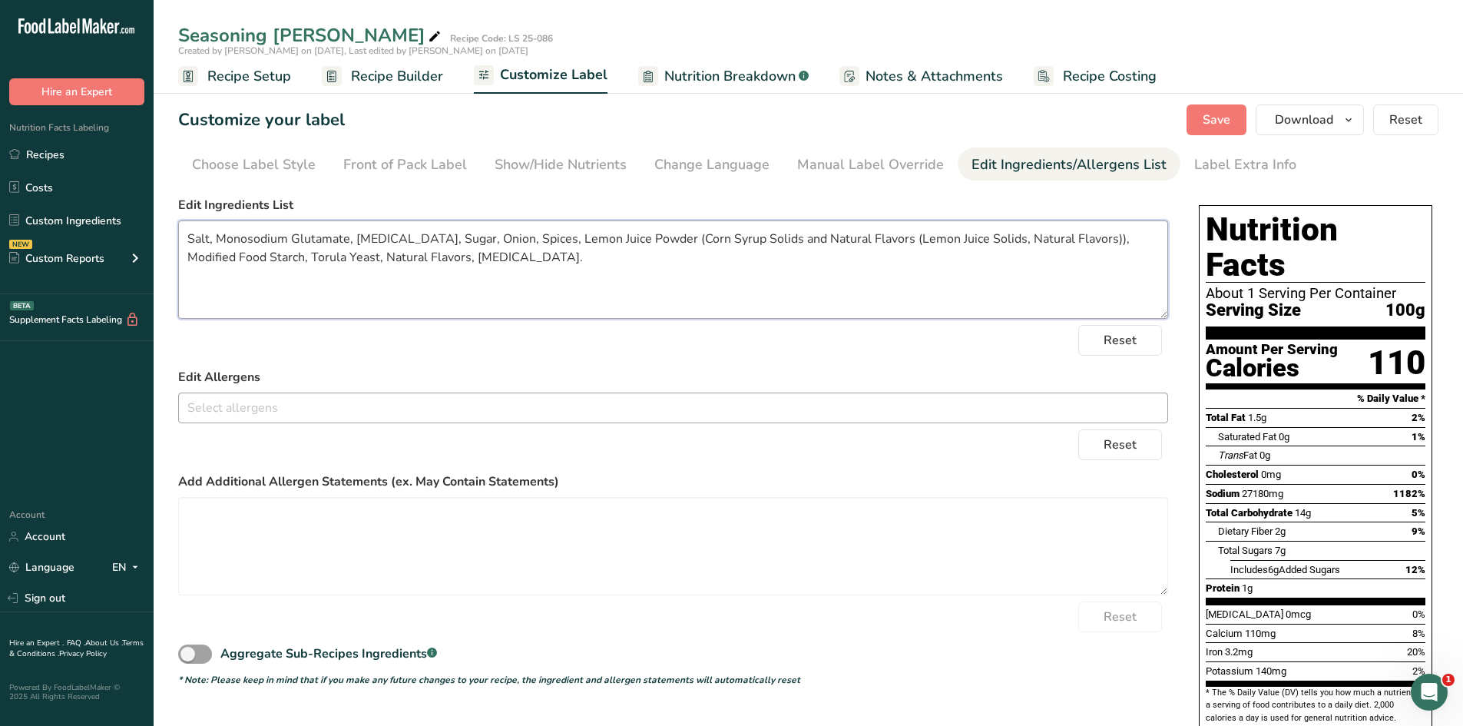
click at [870, 261] on textarea "Salt, Monosodium Glutamate, [MEDICAL_DATA], Sugar, Onion, Spices, Lemon Juice P…" at bounding box center [673, 269] width 990 height 98
drag, startPoint x: 452, startPoint y: 255, endPoint x: 188, endPoint y: 245, distance: 264.3
click at [188, 245] on textarea "Salt, Monosodium Glutamate, [MEDICAL_DATA], Sugar, Onion, Spices, Lemon Juice P…" at bounding box center [673, 269] width 990 height 98
click at [971, 448] on div "Protein 1g" at bounding box center [1315, 587] width 220 height 19
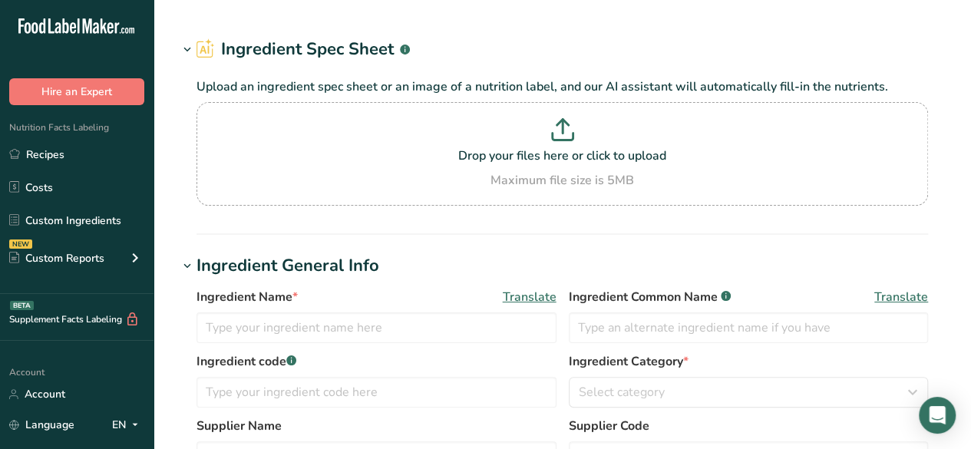
type input "[MEDICAL_DATA] USP"
type input "Ribovlavin"
type input "FIS by [PERSON_NAME]"
type input "VITB2"
